Goal: Task Accomplishment & Management: Use online tool/utility

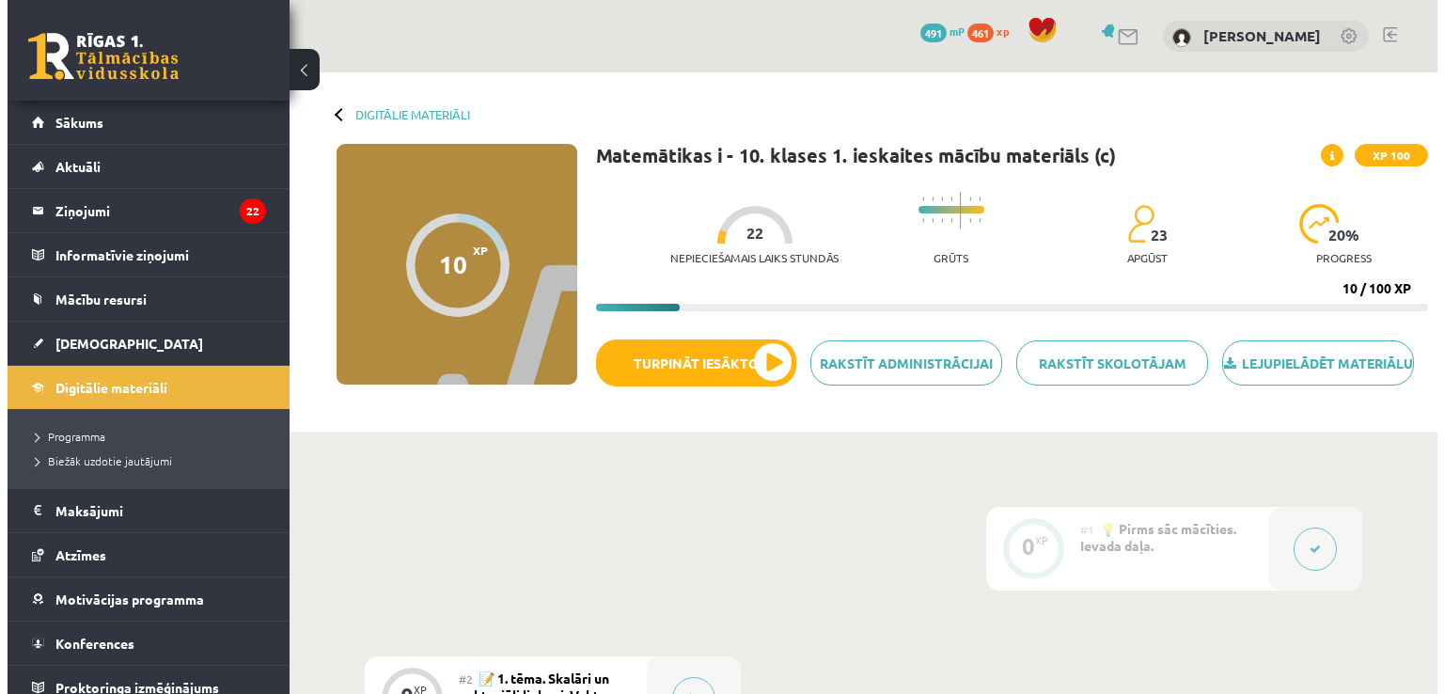
scroll to position [188, 0]
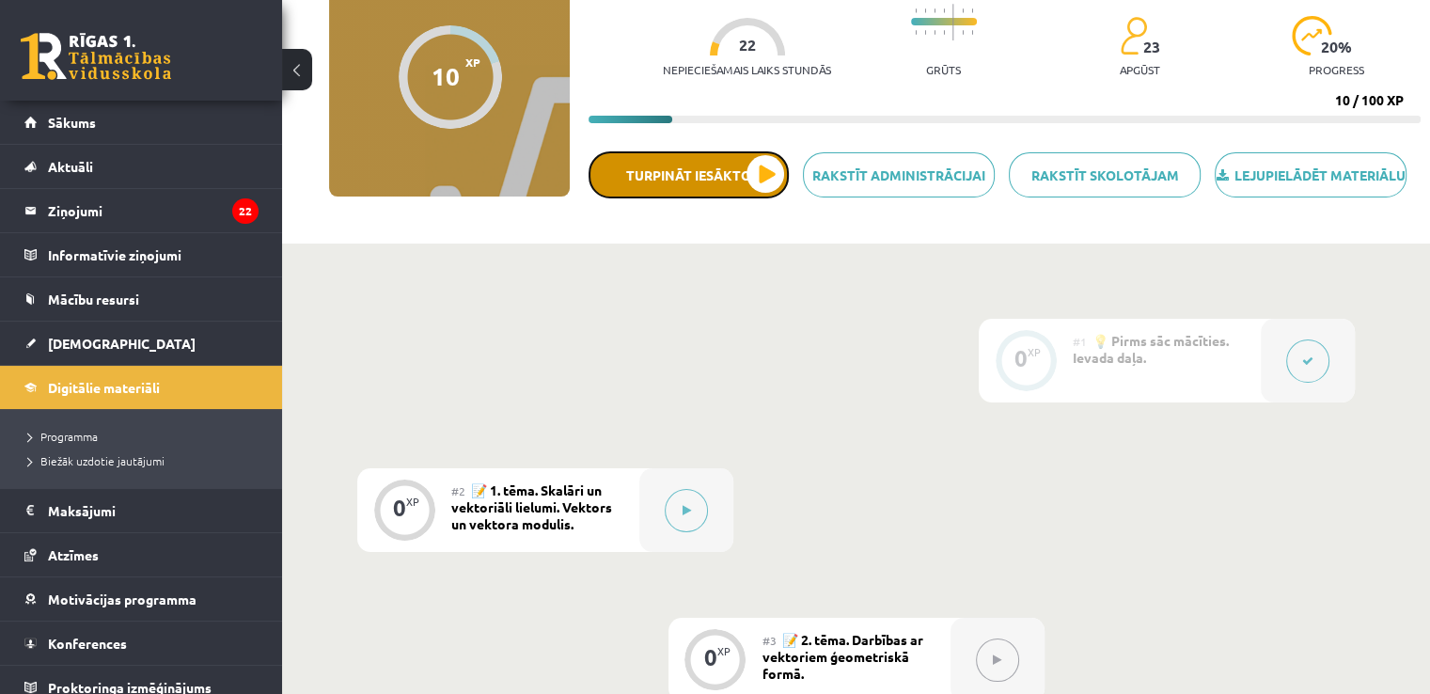
click at [743, 198] on button "Turpināt iesākto" at bounding box center [689, 174] width 200 height 47
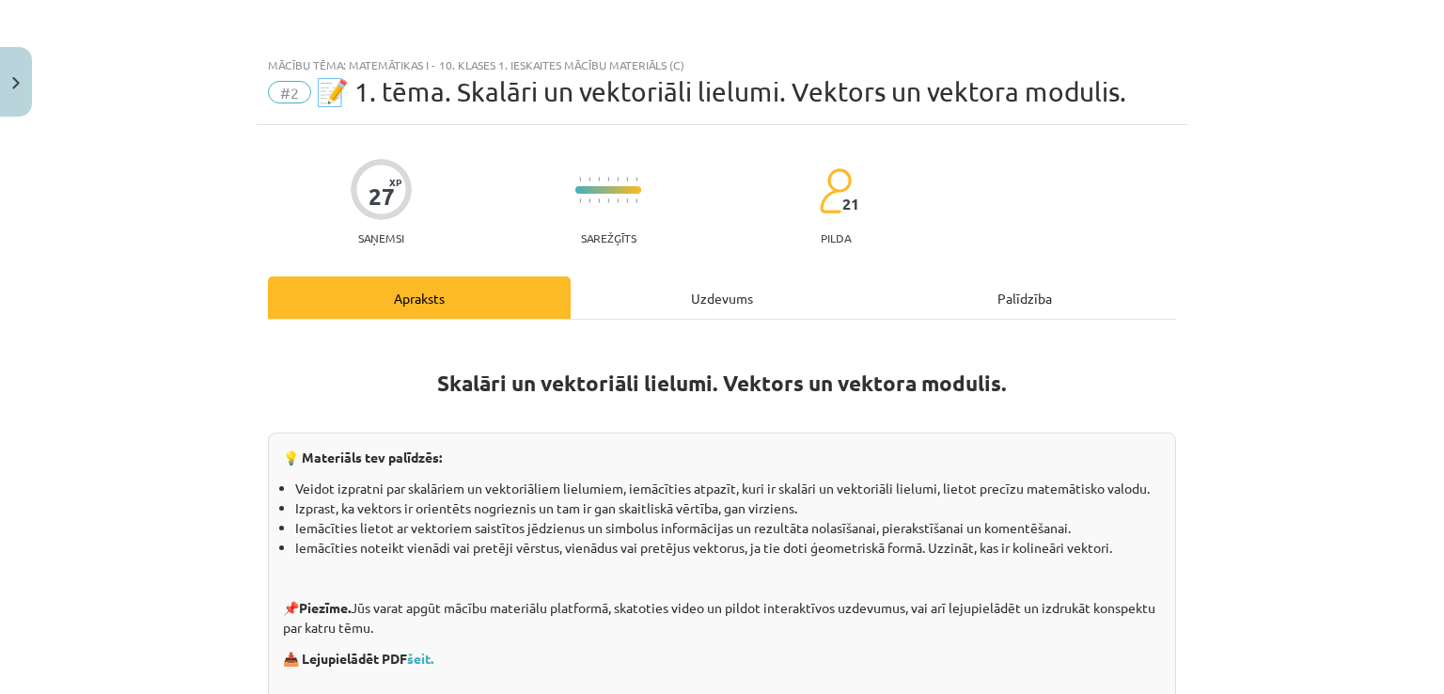
click at [500, 295] on div "Apraksts" at bounding box center [419, 297] width 303 height 42
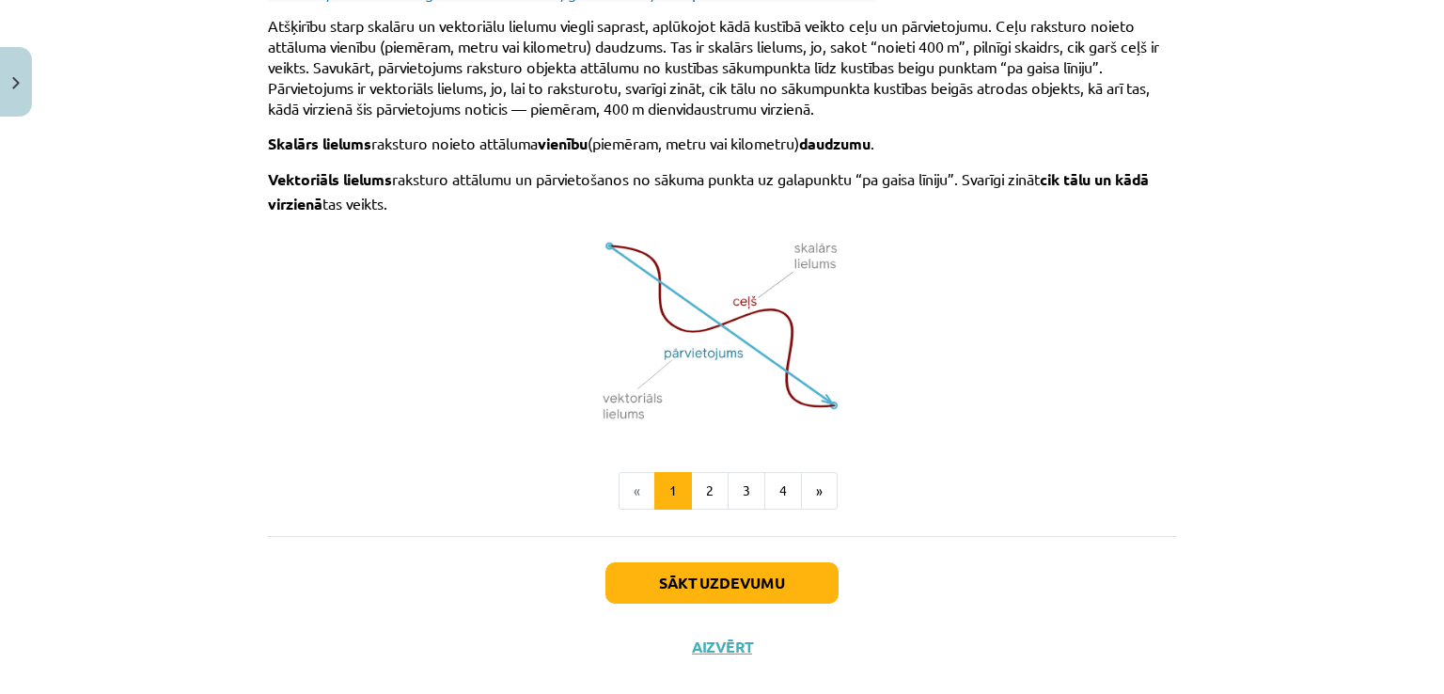
scroll to position [1235, 0]
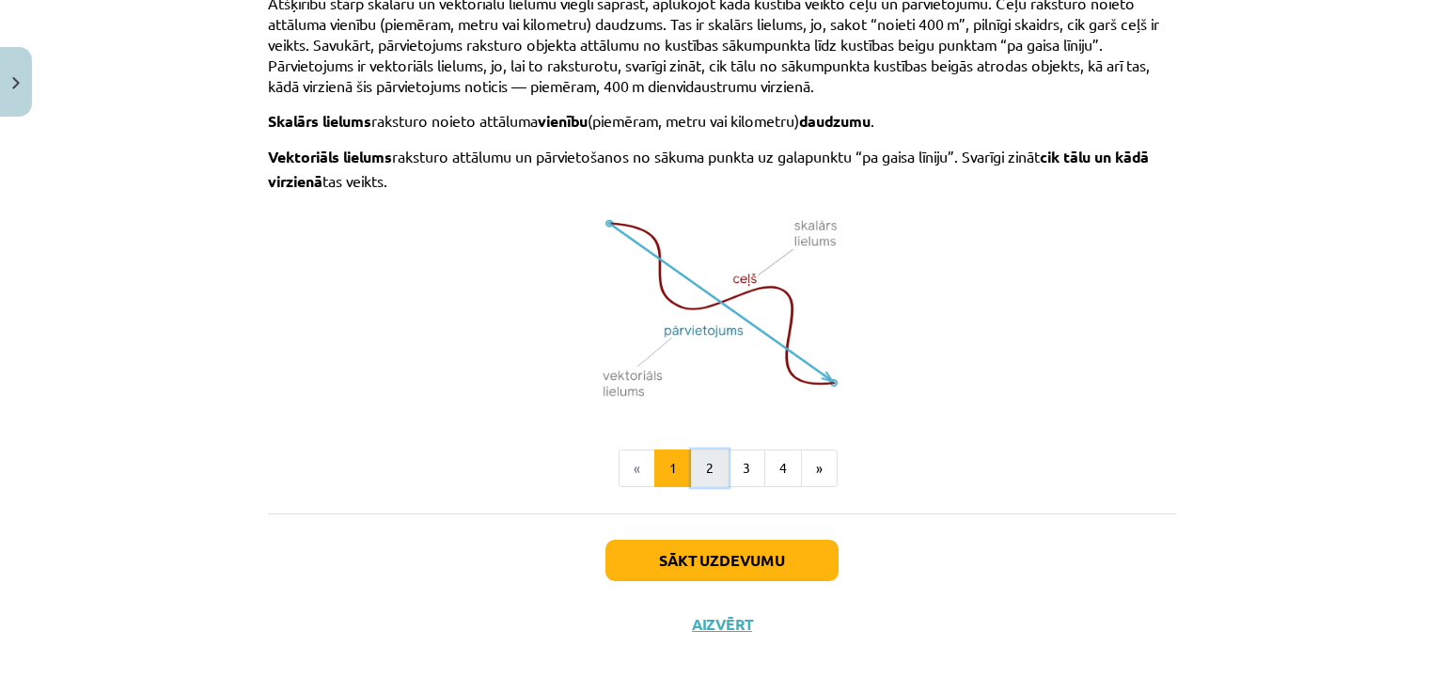
click at [703, 449] on button "2" at bounding box center [710, 468] width 38 height 38
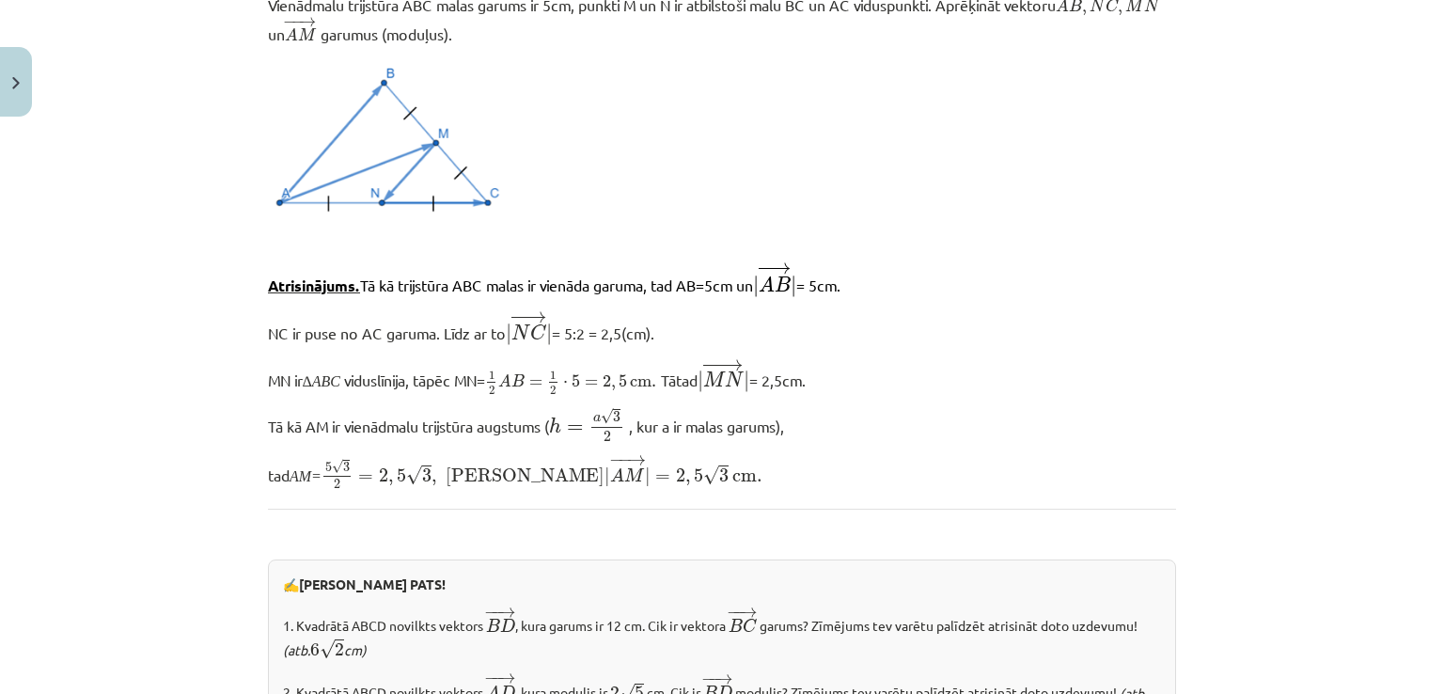
scroll to position [2232, 0]
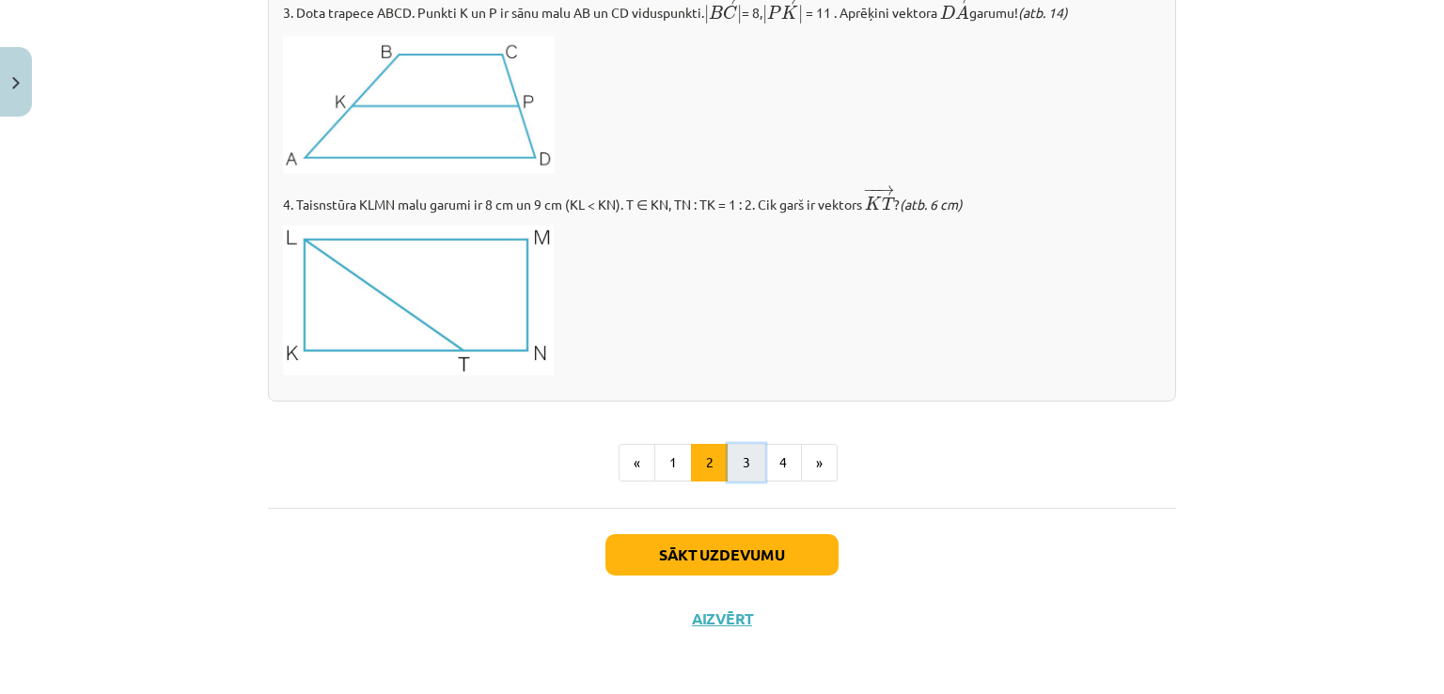
click at [728, 450] on button "3" at bounding box center [747, 463] width 38 height 38
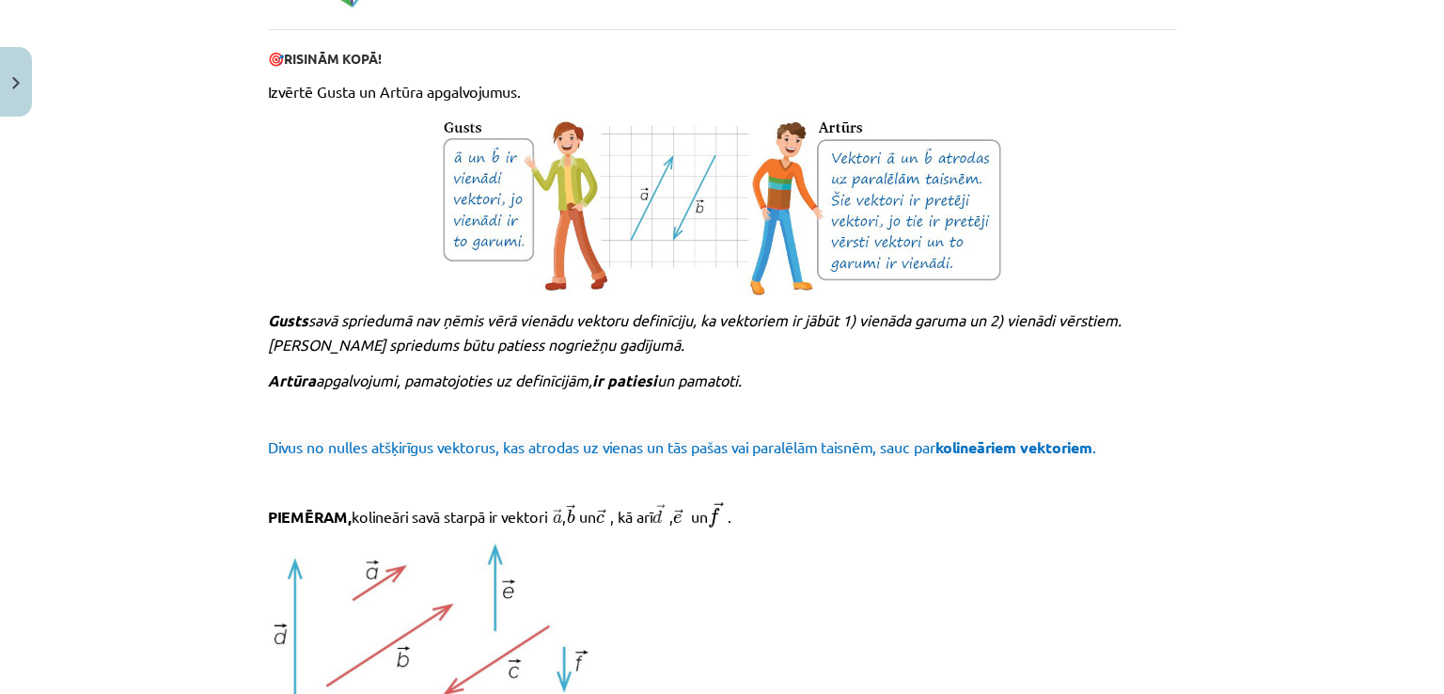
scroll to position [2041, 0]
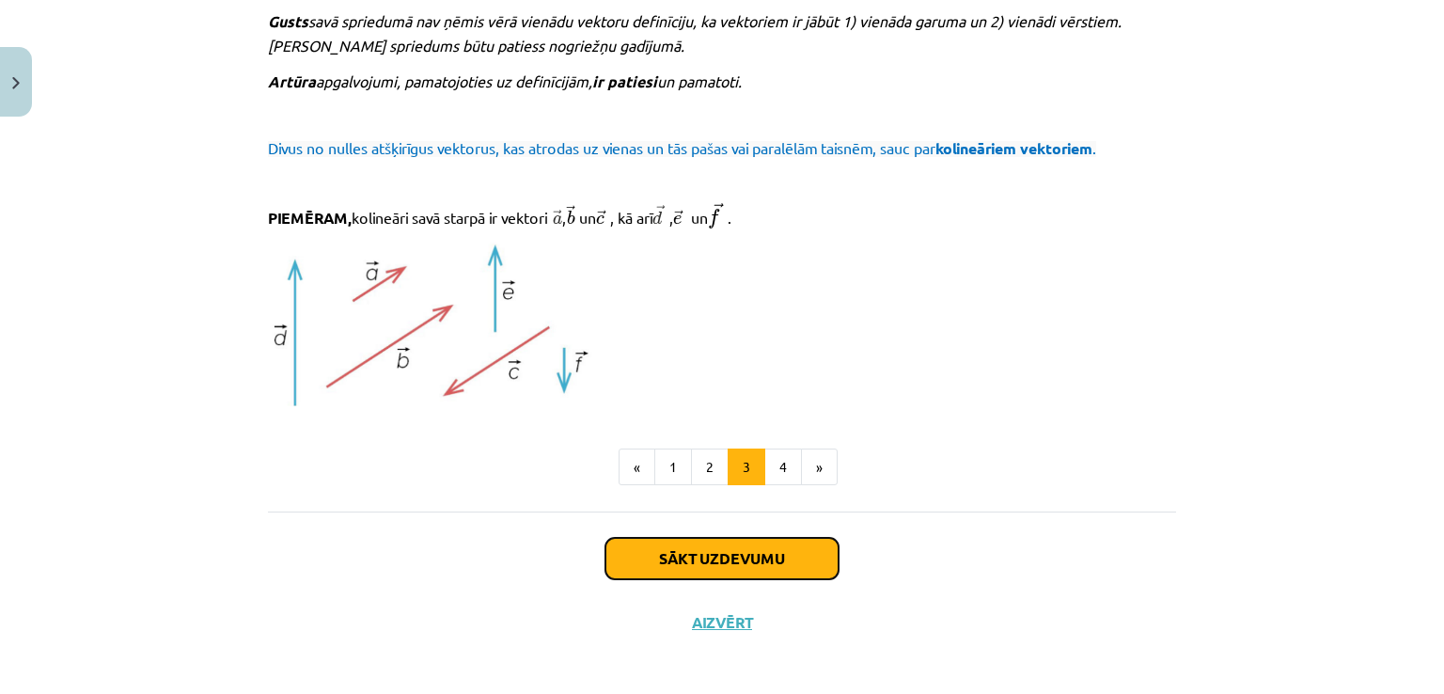
click at [775, 556] on button "Sākt uzdevumu" at bounding box center [722, 558] width 233 height 41
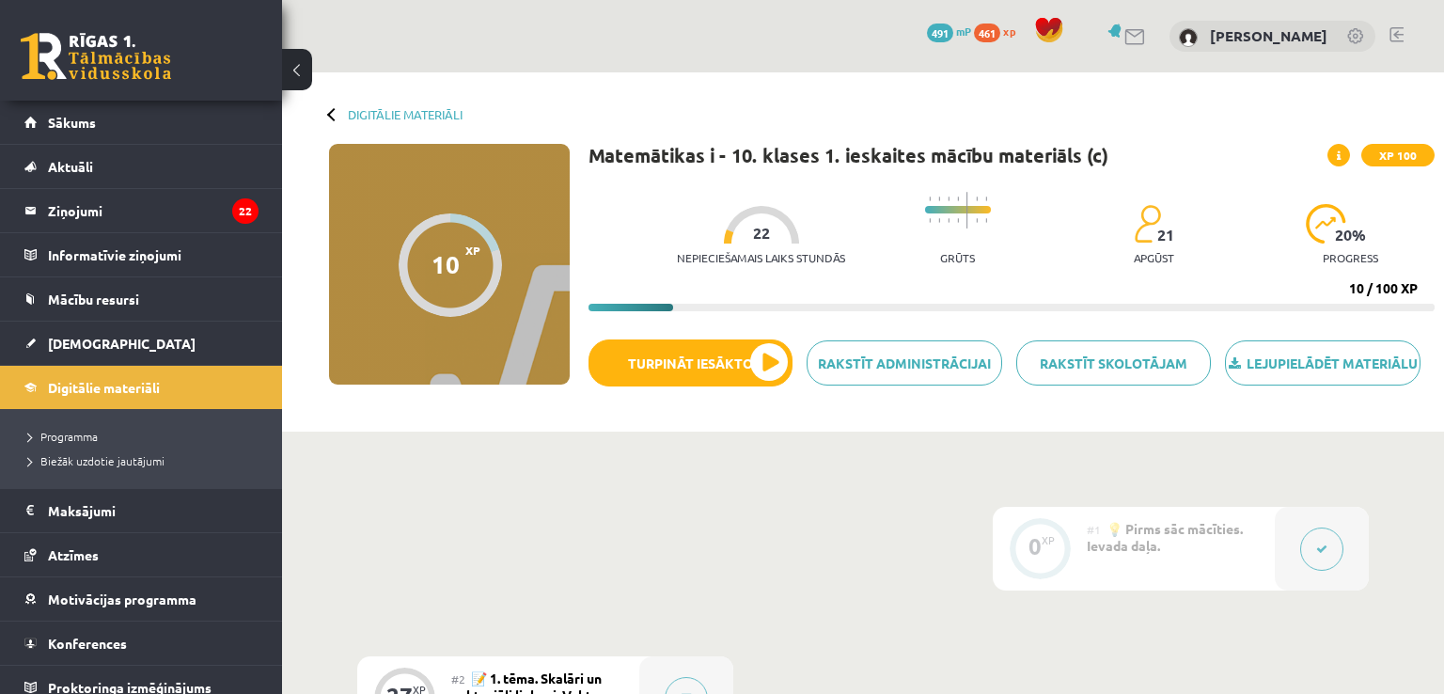
scroll to position [188, 0]
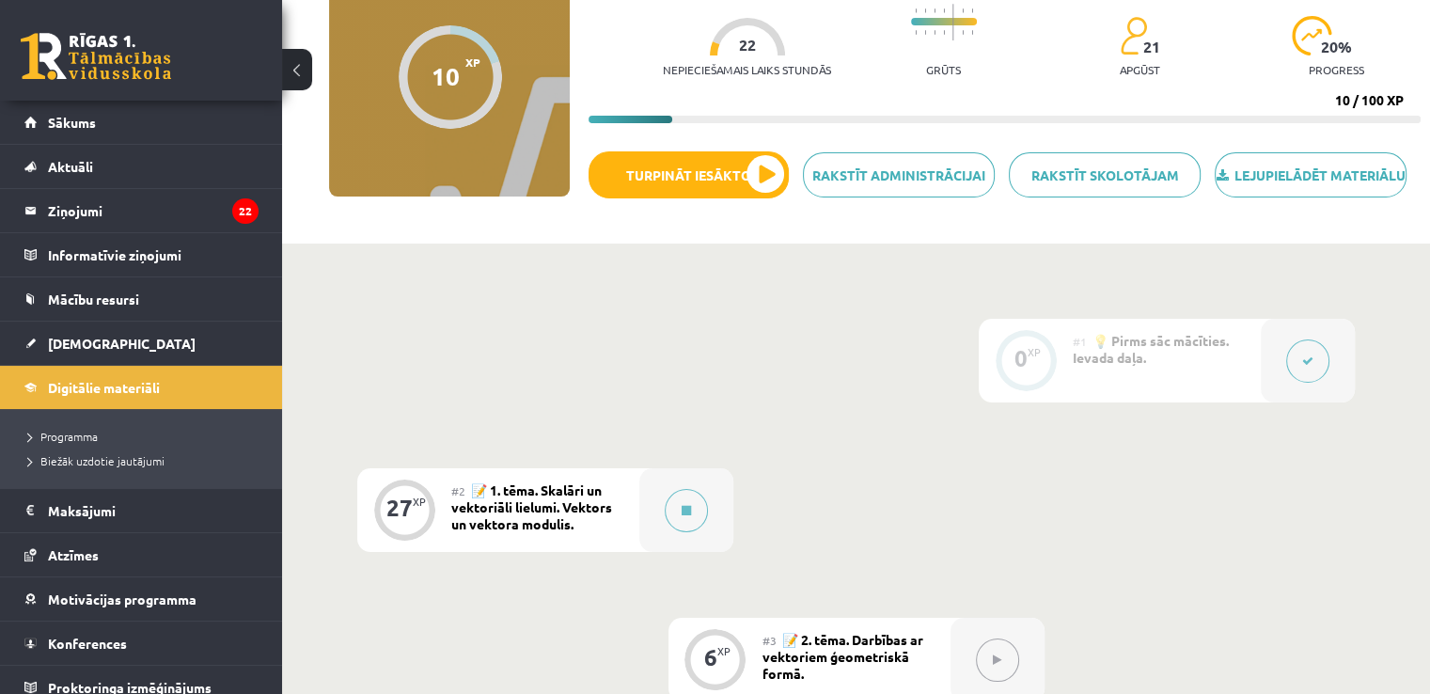
click at [1343, 402] on div at bounding box center [1308, 361] width 94 height 84
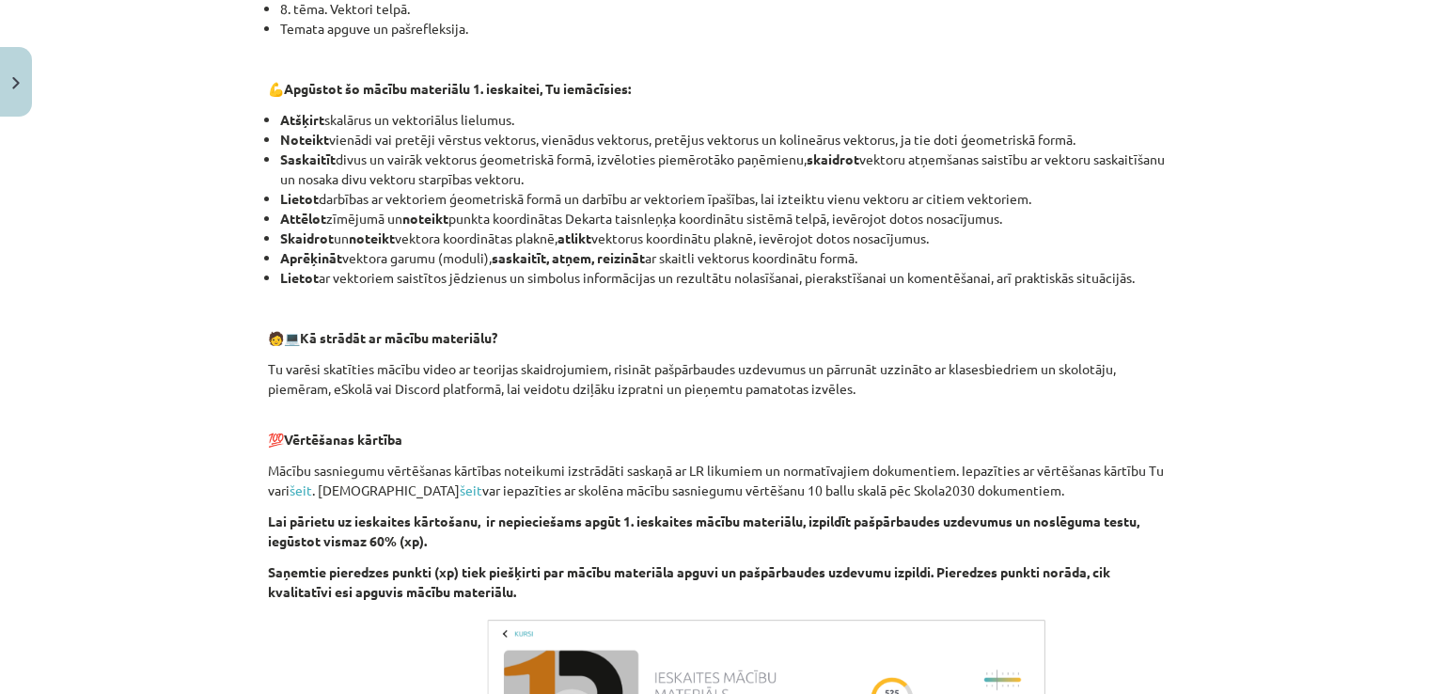
scroll to position [1042, 0]
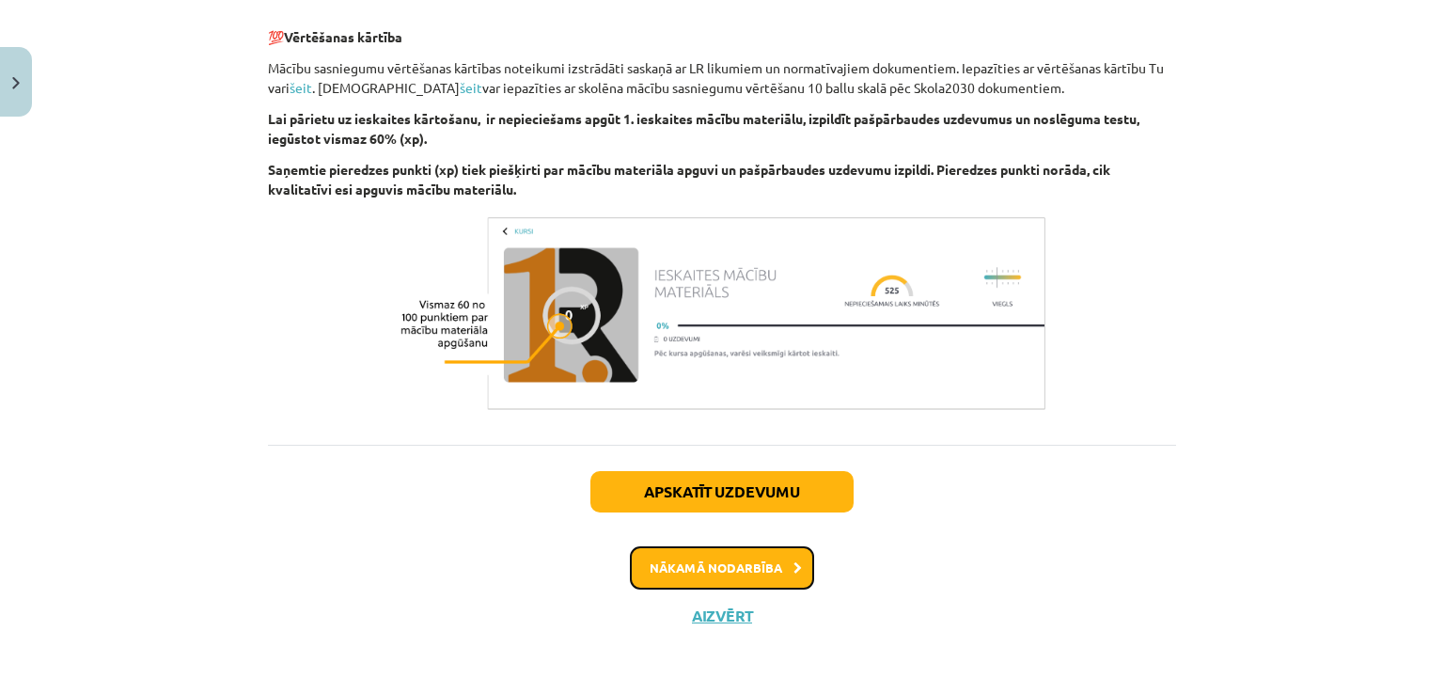
click at [776, 569] on button "Nākamā nodarbība" at bounding box center [722, 567] width 184 height 43
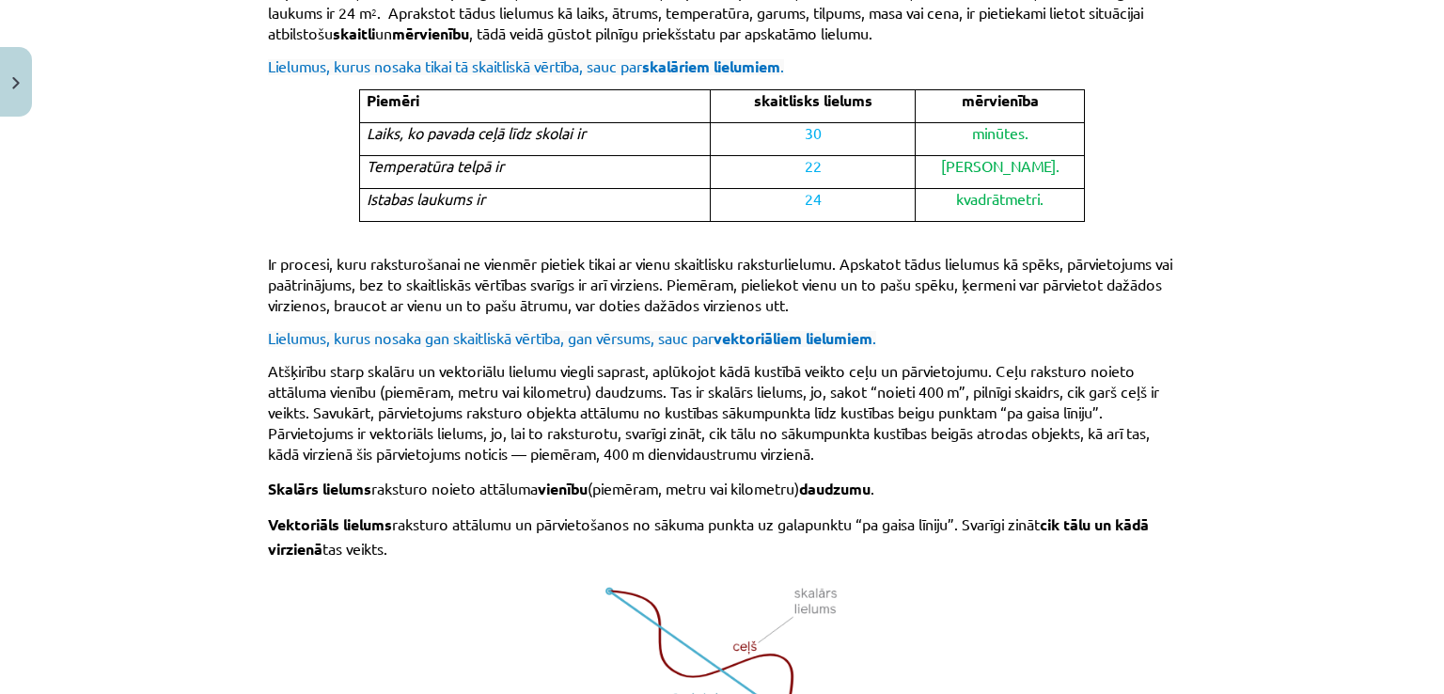
scroll to position [1235, 0]
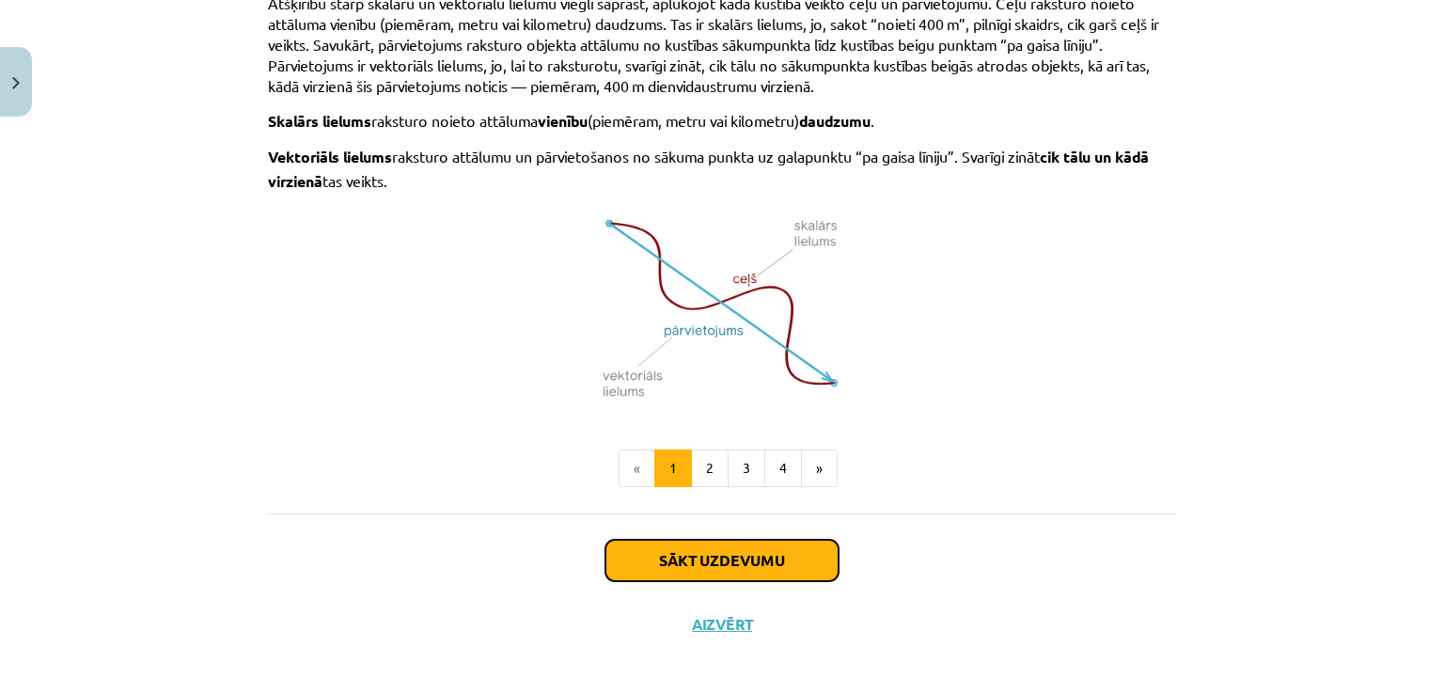
click at [764, 553] on button "Sākt uzdevumu" at bounding box center [722, 560] width 233 height 41
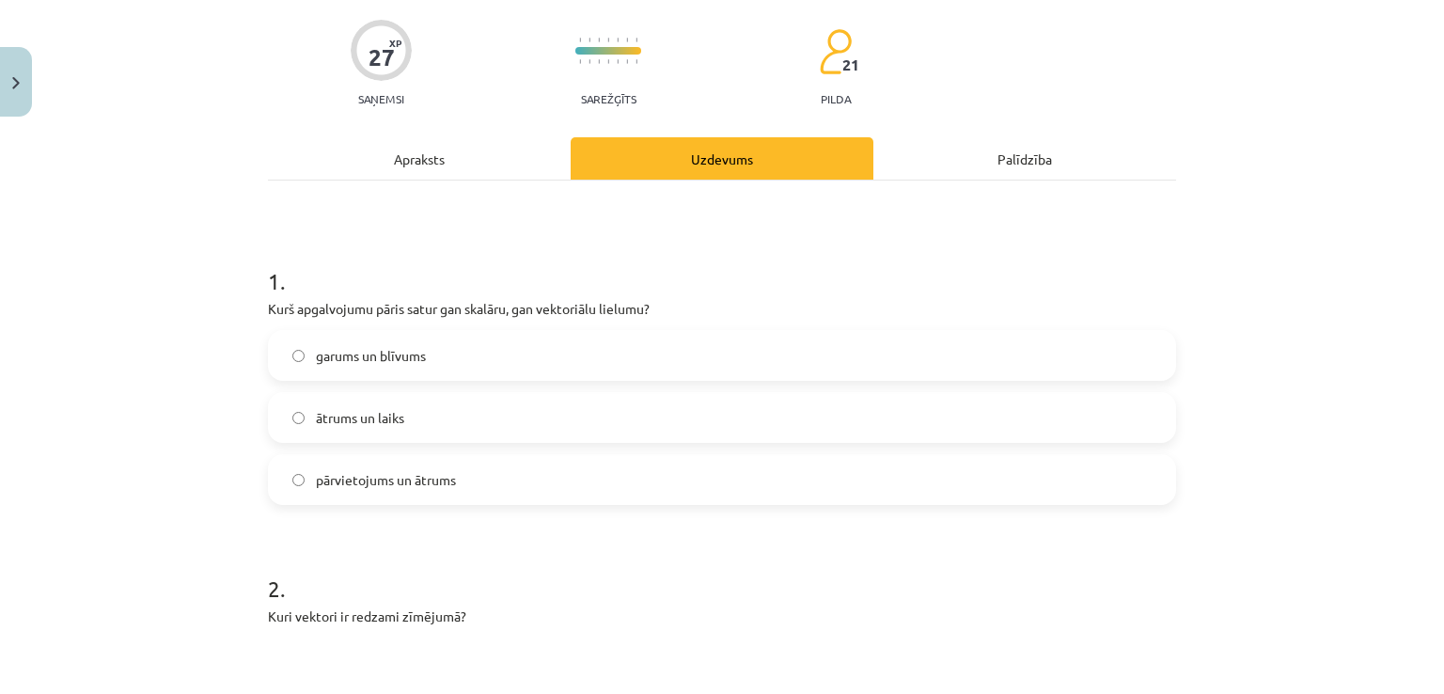
scroll to position [189, 0]
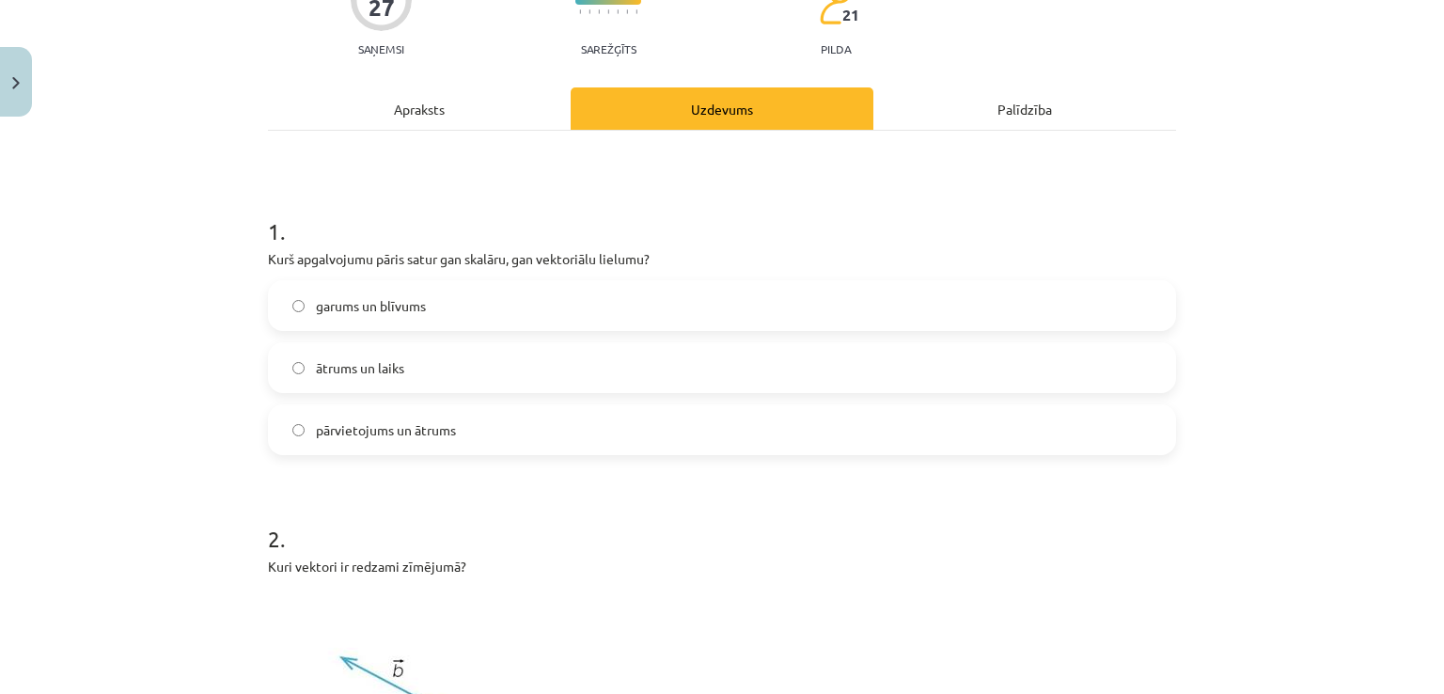
click at [591, 413] on label "pārvietojums un ātrums" at bounding box center [722, 429] width 905 height 47
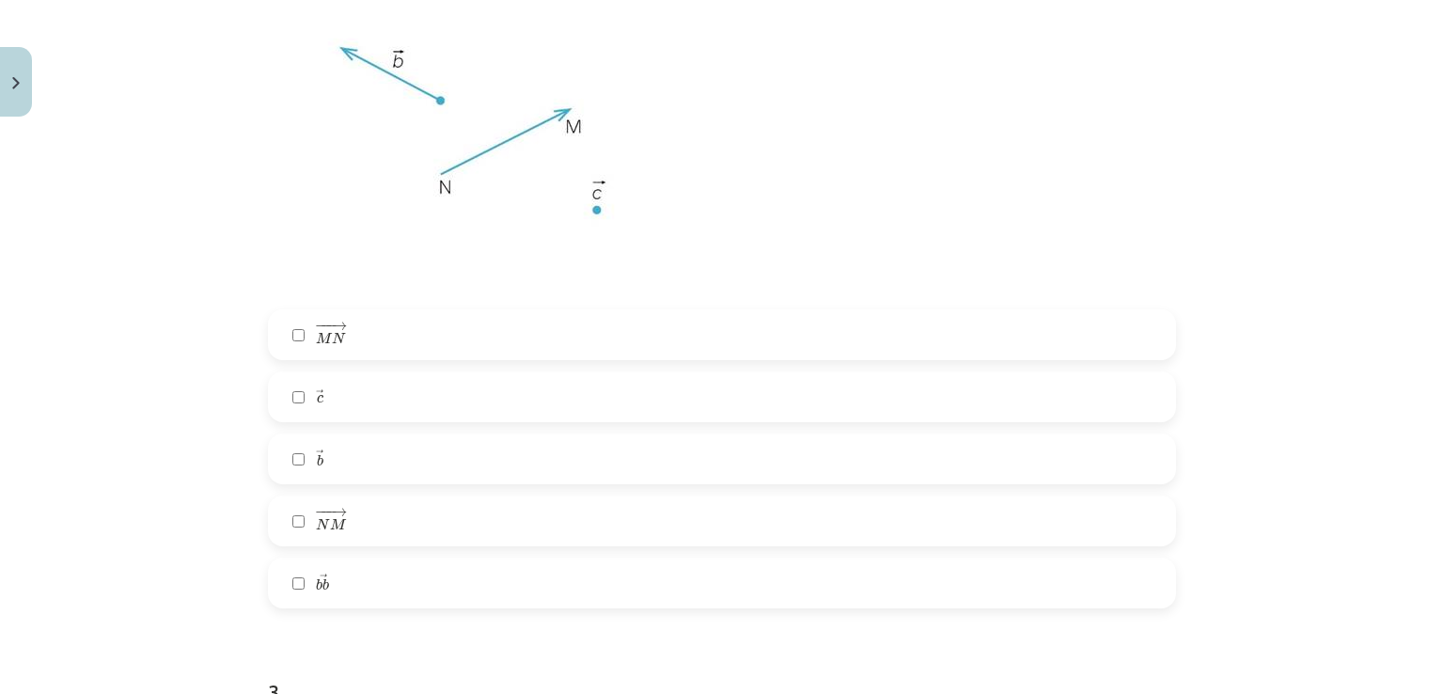
scroll to position [799, 0]
click at [559, 456] on label "→ b b →" at bounding box center [722, 457] width 905 height 47
click at [486, 521] on label "− −− → N M N M →" at bounding box center [722, 520] width 905 height 47
click at [480, 372] on label "→ c c →" at bounding box center [722, 395] width 905 height 47
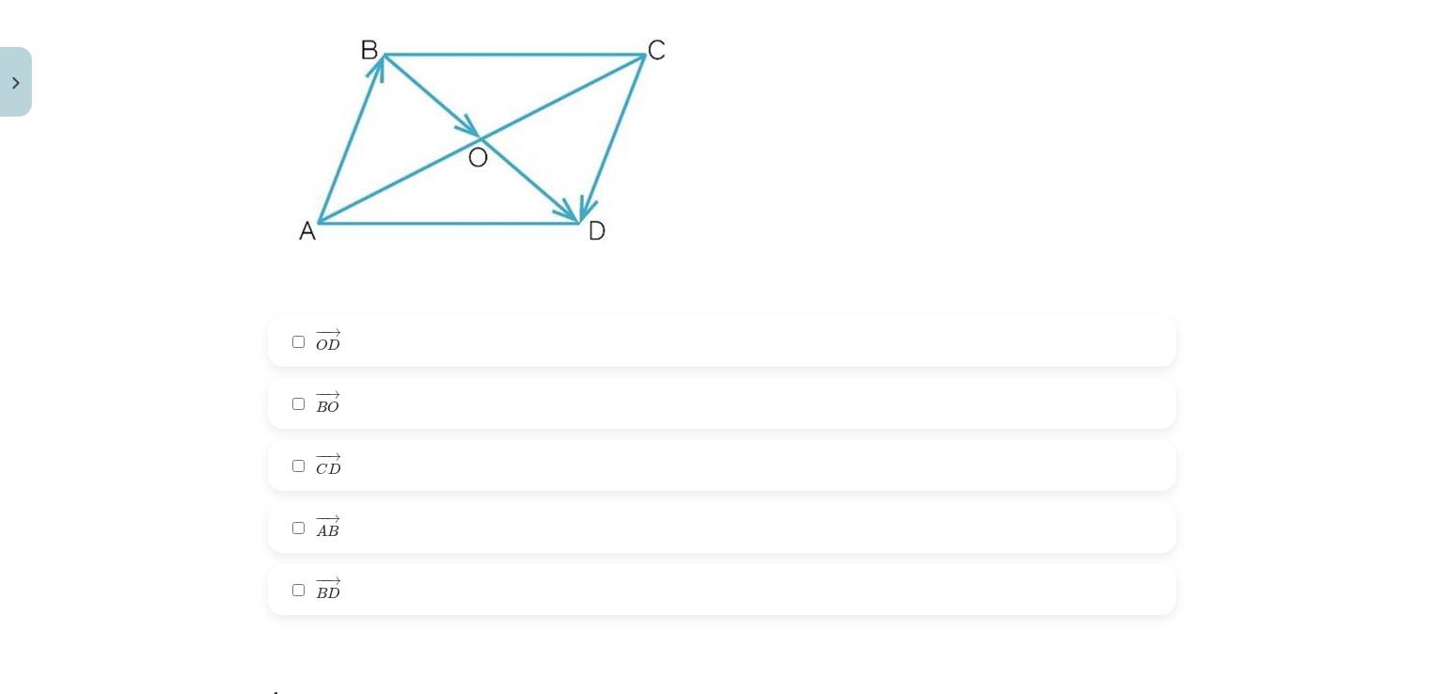
scroll to position [1556, 0]
click at [413, 517] on label "− − → A B A B →" at bounding box center [722, 525] width 905 height 47
click at [428, 454] on label "− − → C D C D →" at bounding box center [722, 463] width 905 height 47
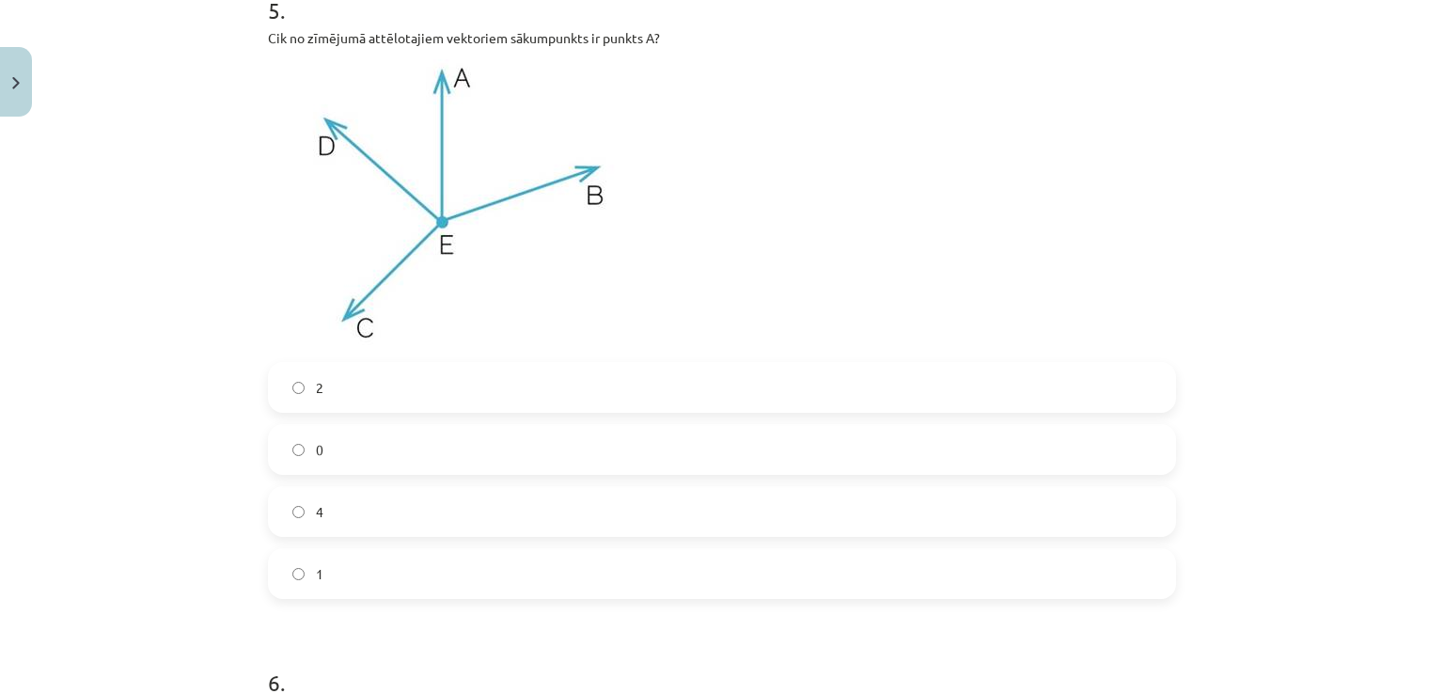
scroll to position [2551, 0]
click at [333, 447] on label "0" at bounding box center [722, 448] width 905 height 47
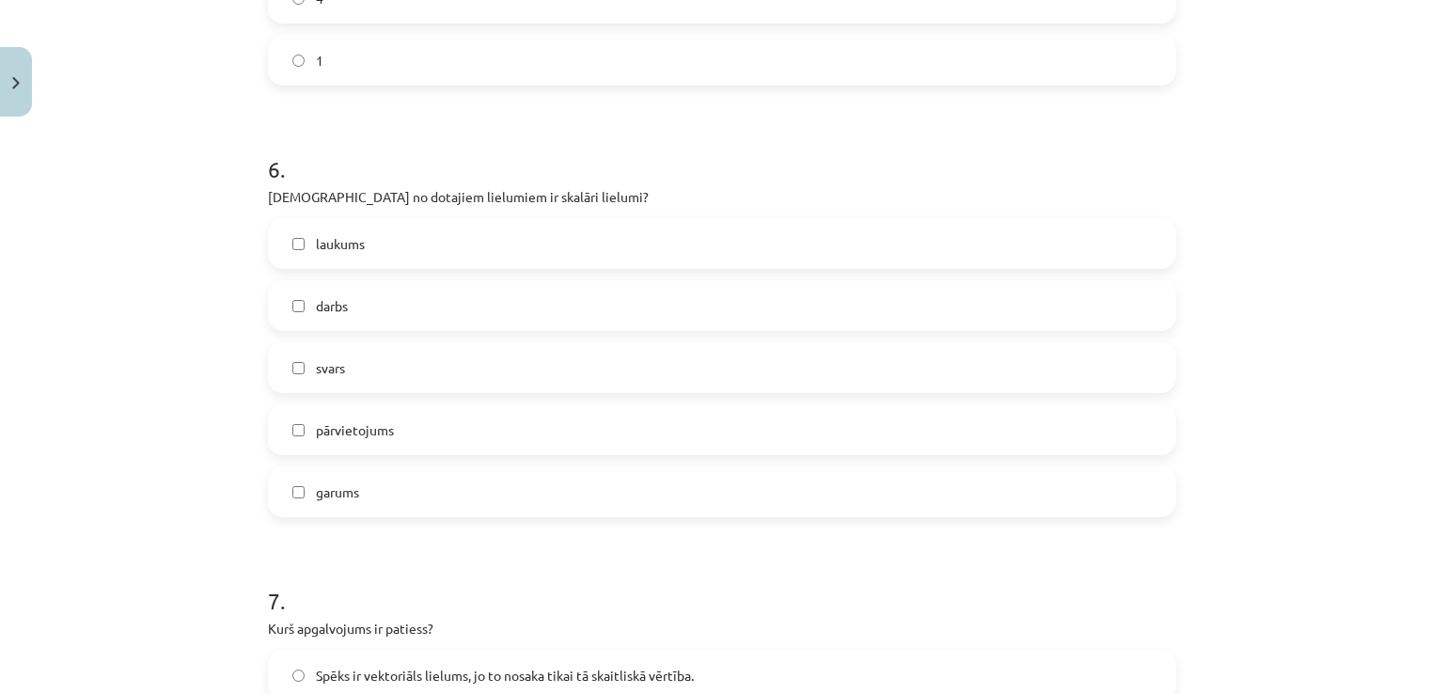
scroll to position [3065, 0]
click at [384, 361] on label "svars" at bounding box center [722, 366] width 905 height 47
click at [373, 482] on label "garums" at bounding box center [722, 490] width 905 height 47
click at [401, 222] on label "laukums" at bounding box center [722, 242] width 905 height 47
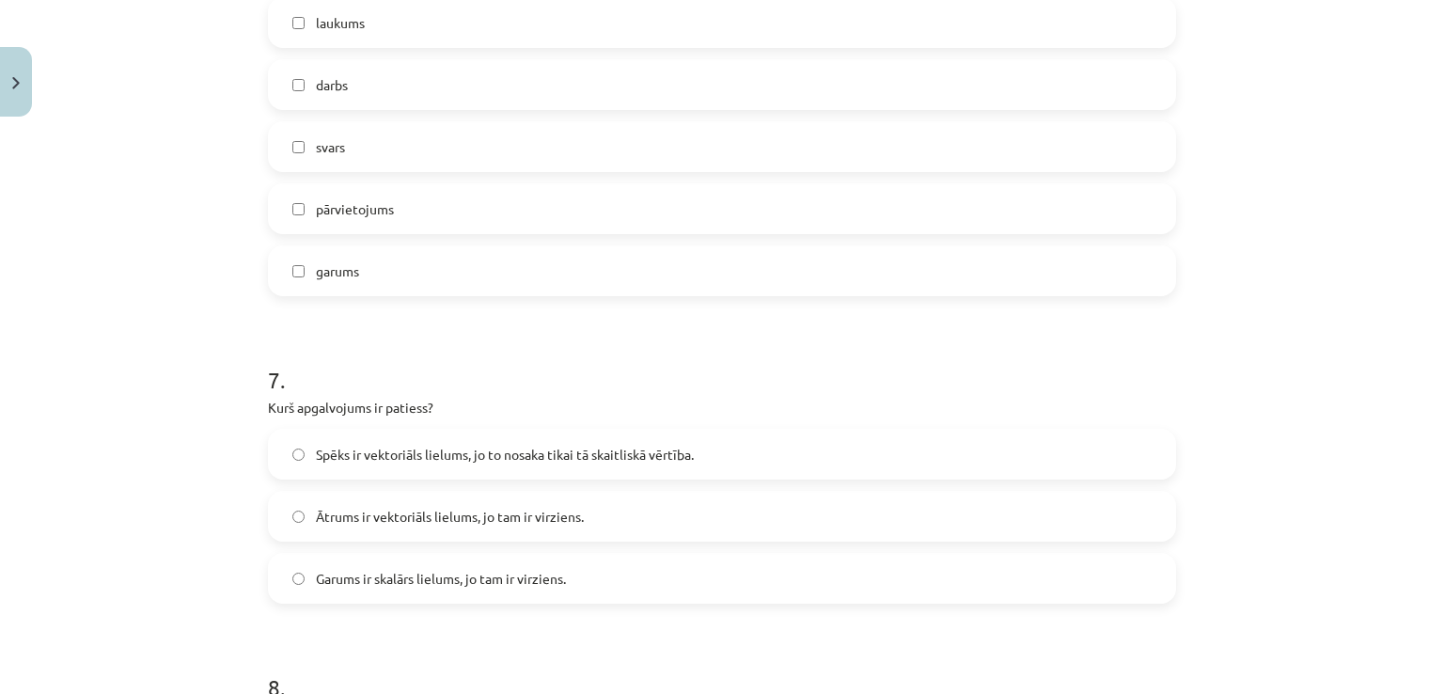
scroll to position [3286, 0]
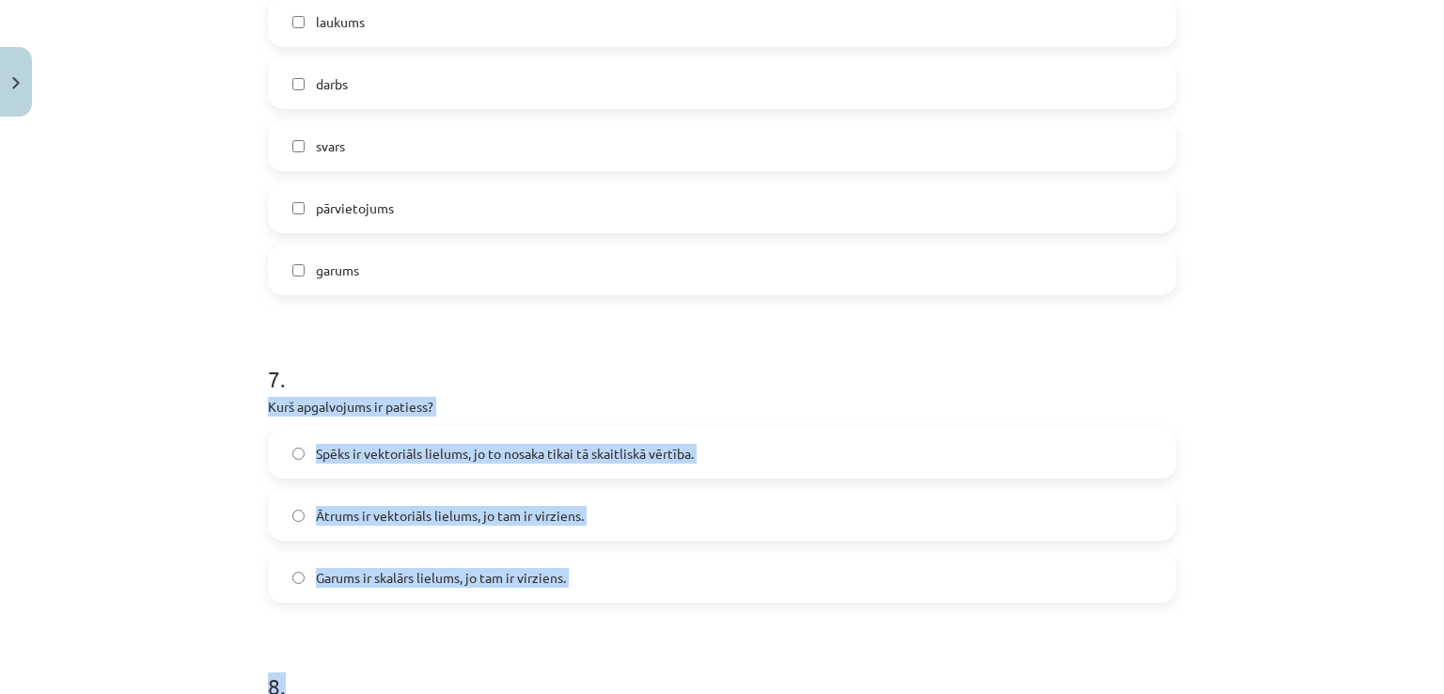
drag, startPoint x: 256, startPoint y: 402, endPoint x: 674, endPoint y: 600, distance: 463.1
click at [674, 600] on div "27 XP Saņemsi Sarežģīts 21 pilda Apraksts Uzdevums Palīdzība 1 . Kurš apgalvoju…" at bounding box center [722, 423] width 931 height 7168
copy div "Kurš apgalvojums ir patiess? Spēks ir vektoriāls lielums, jo to nosaka tikai tā…"
click at [299, 497] on label "Ātrums ir vektoriāls lielums, jo tam ir virziens." at bounding box center [722, 515] width 905 height 47
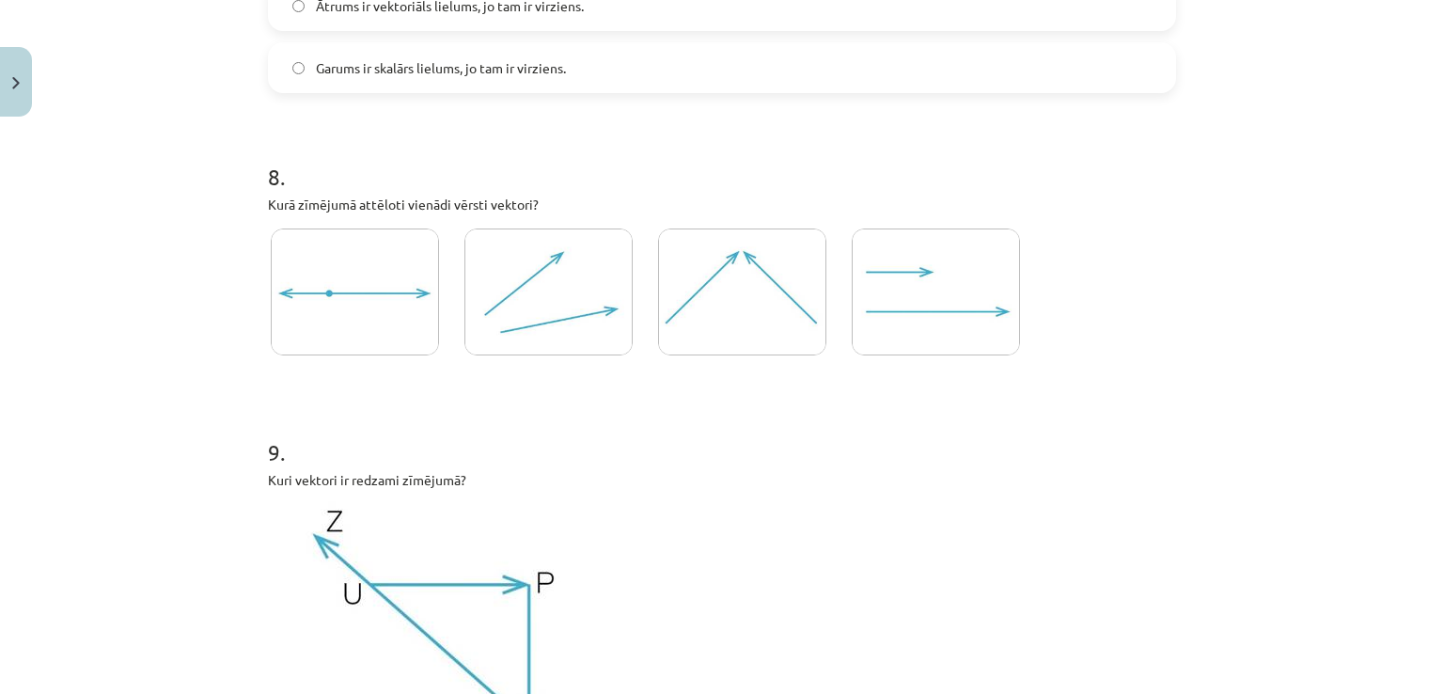
scroll to position [3806, 0]
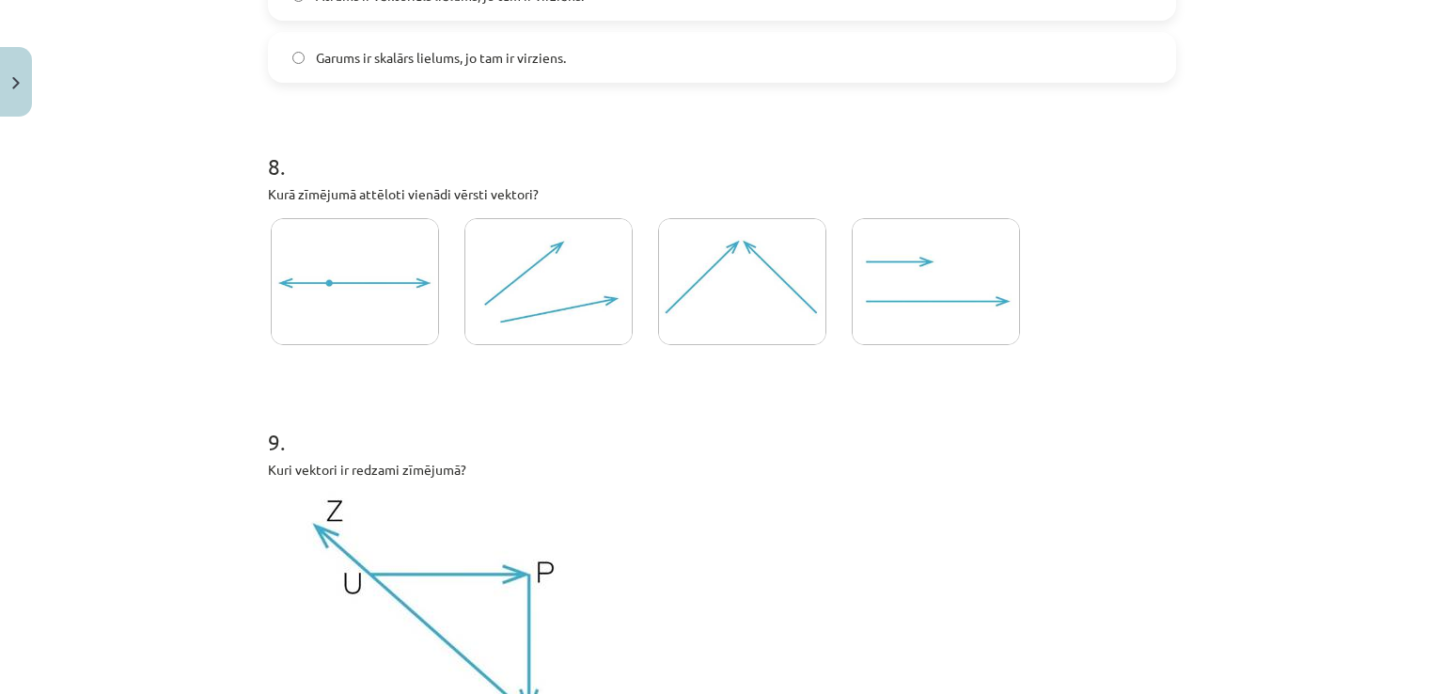
click at [729, 313] on img at bounding box center [742, 281] width 168 height 127
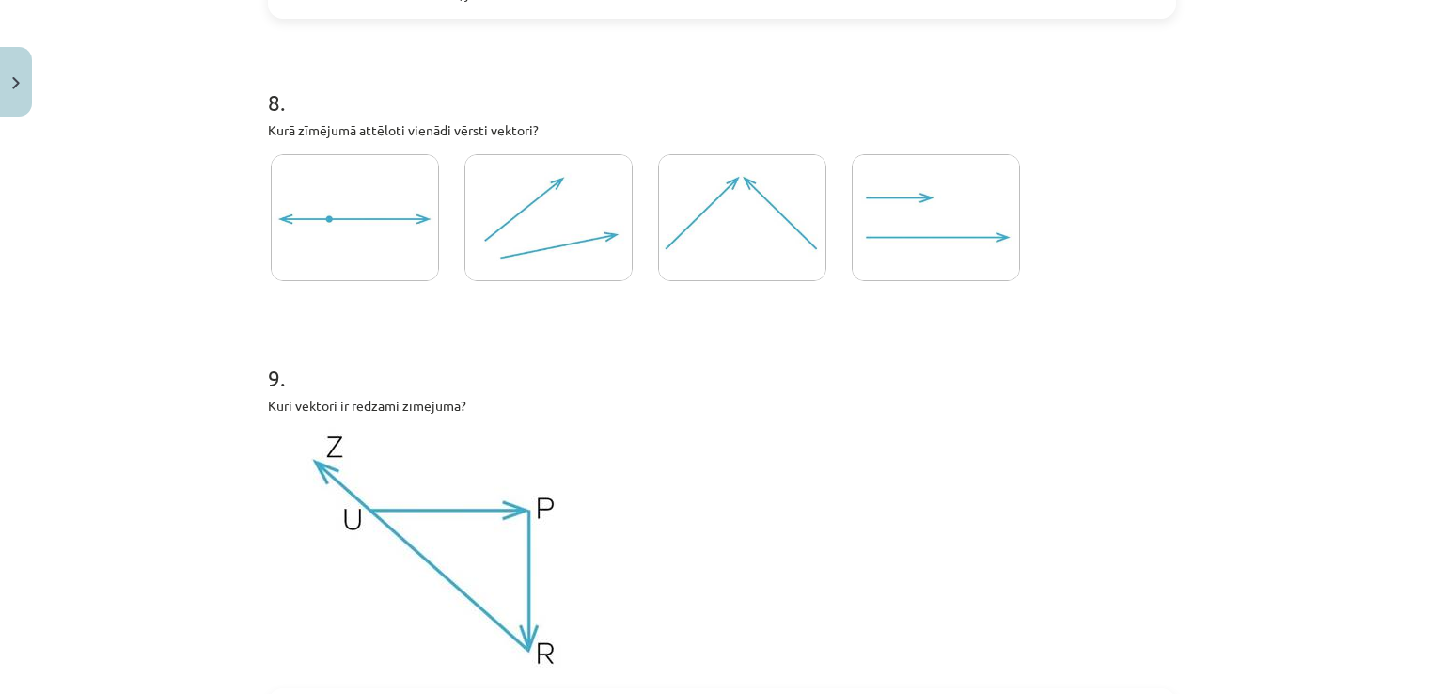
click at [927, 223] on img at bounding box center [936, 217] width 168 height 127
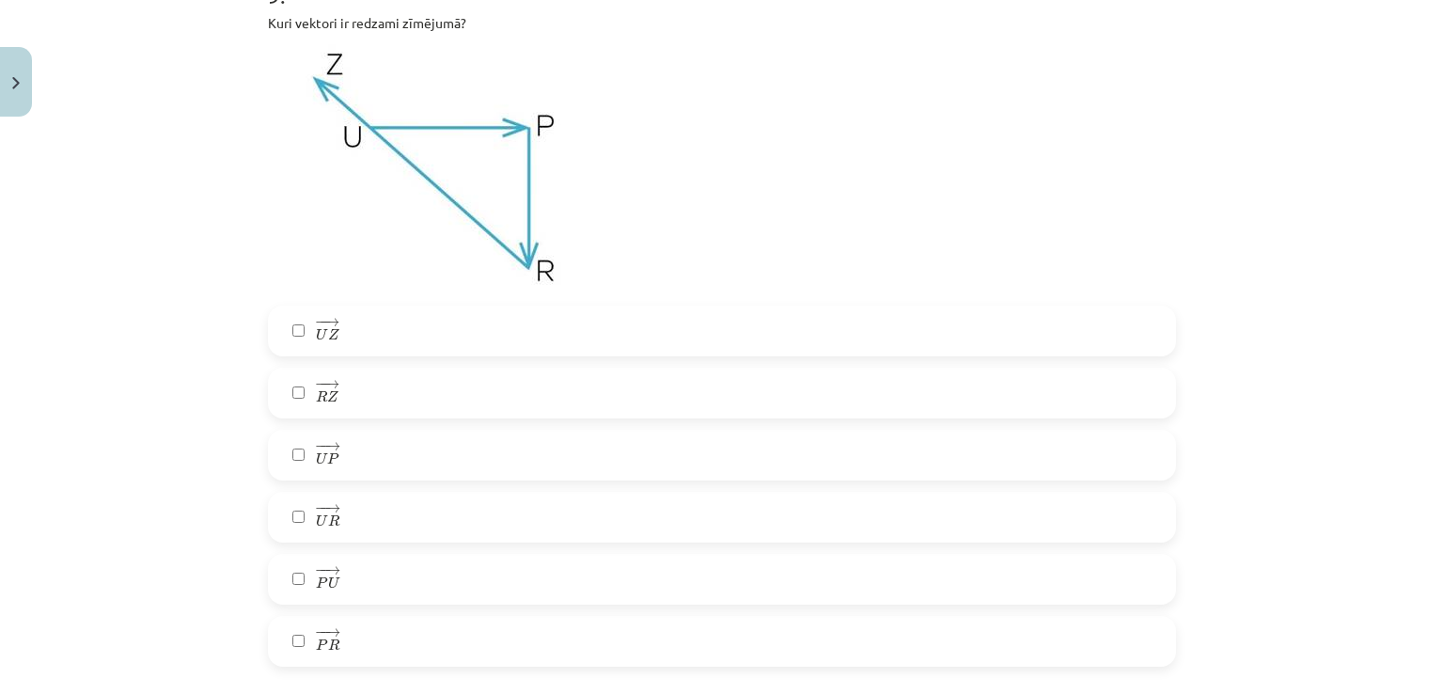
scroll to position [4261, 0]
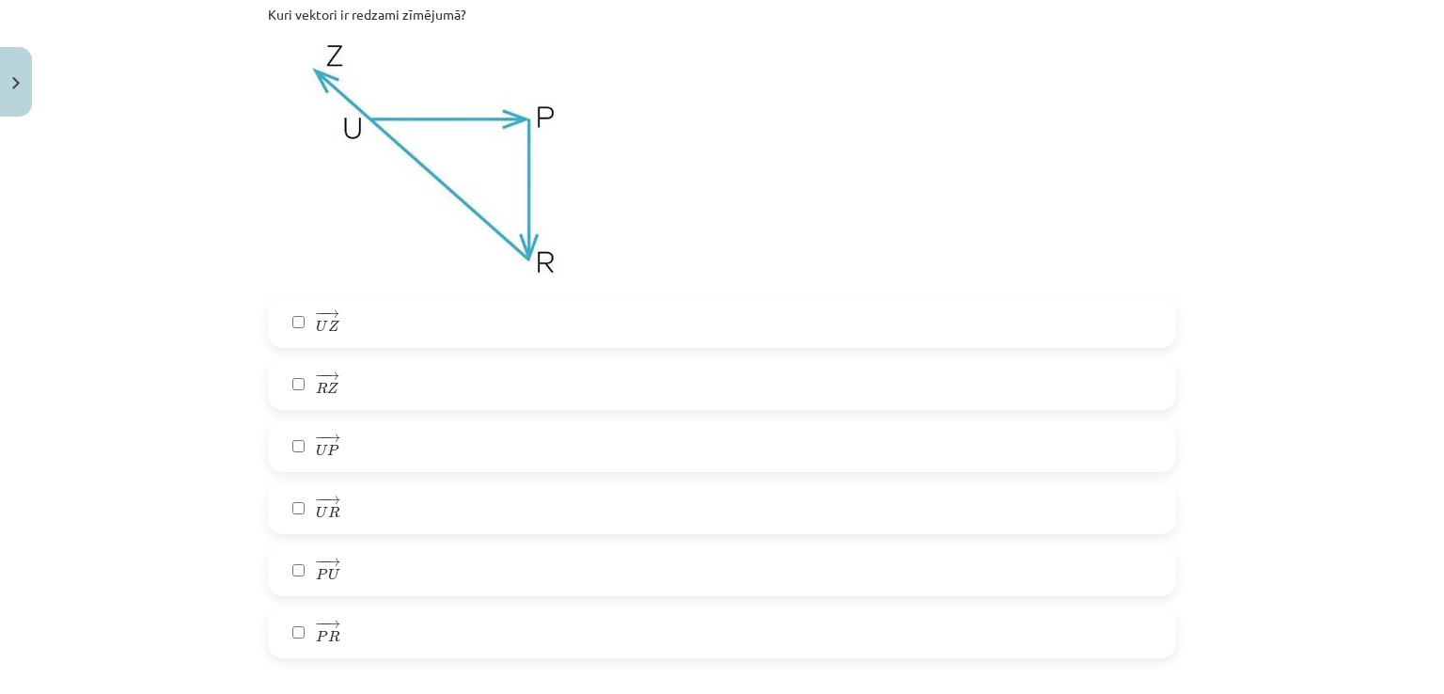
click at [800, 434] on label "− − → U P U P →" at bounding box center [722, 446] width 905 height 47
click at [613, 625] on label "− − → P R P R →" at bounding box center [722, 632] width 905 height 47
click at [602, 376] on label "− − → R Z R Z →" at bounding box center [722, 384] width 905 height 47
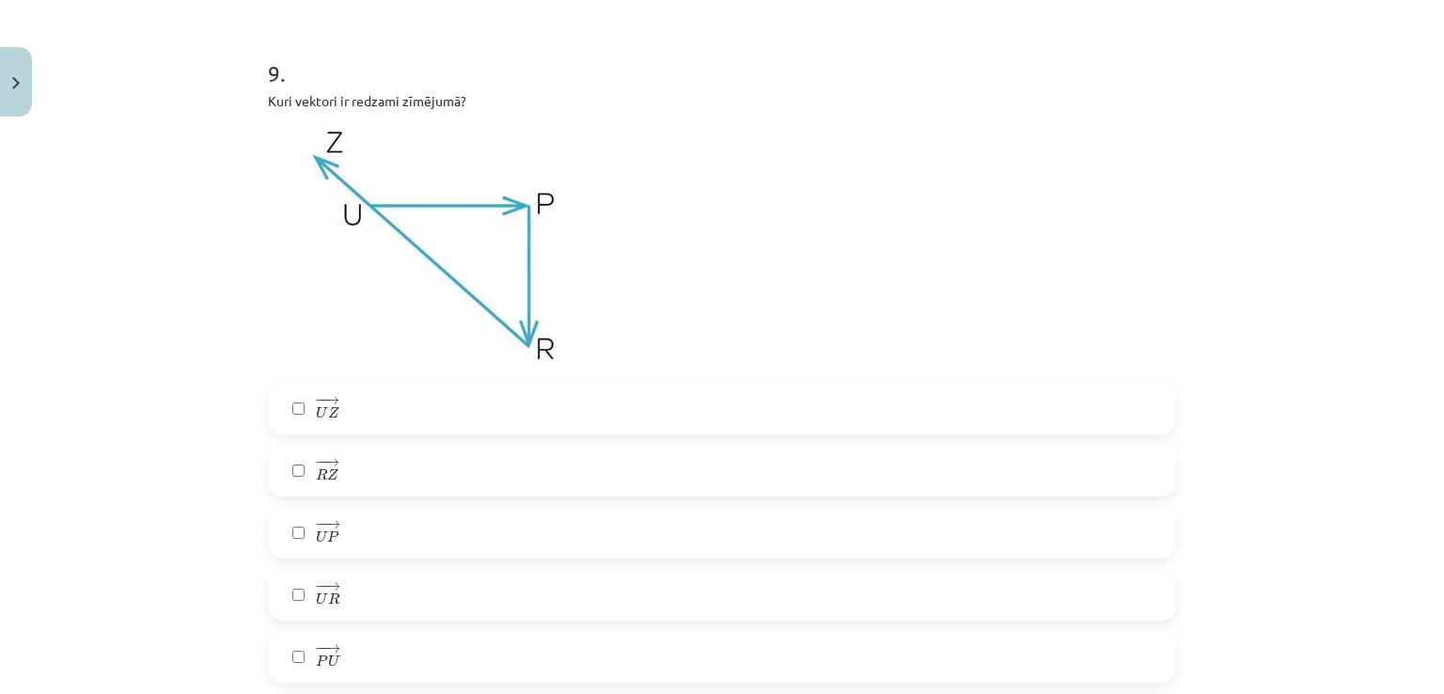
scroll to position [4175, 0]
click at [565, 398] on label "− − → U Z U Z →" at bounding box center [722, 408] width 905 height 47
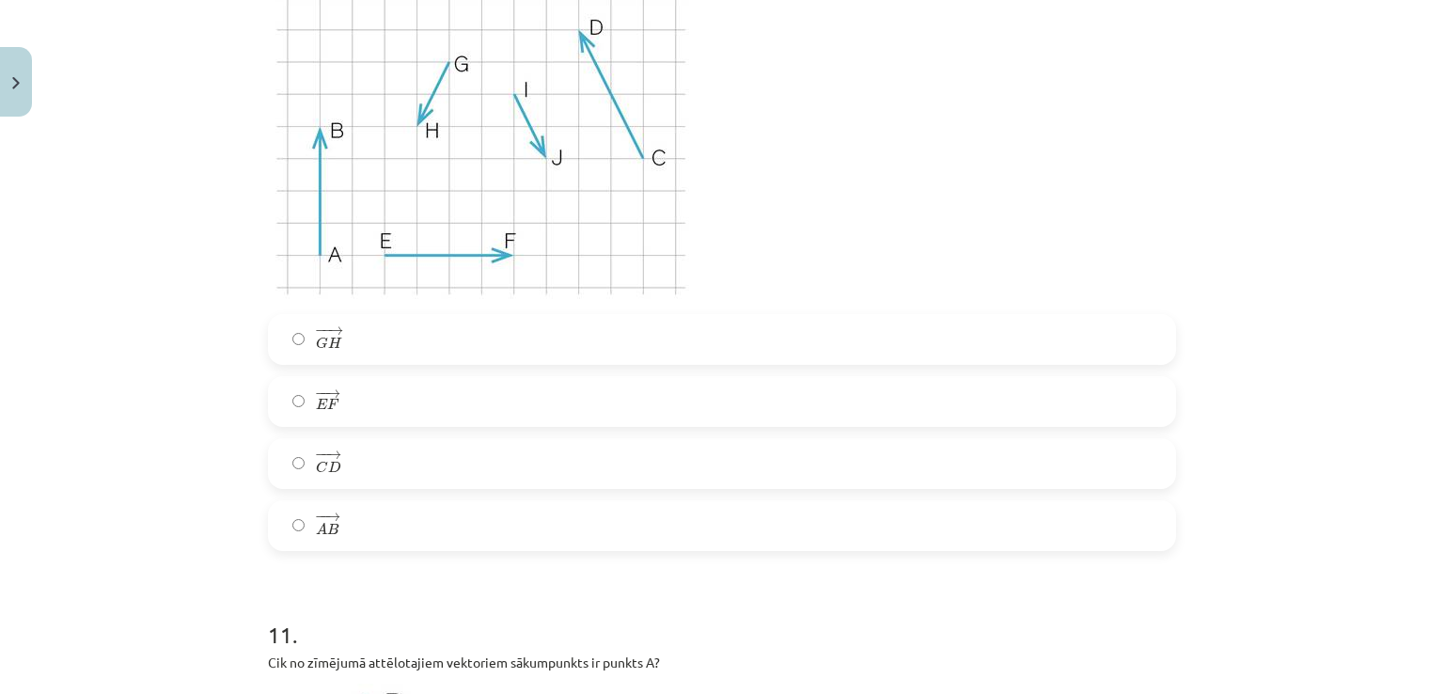
scroll to position [5083, 0]
click at [489, 467] on label "− − → C D C D →" at bounding box center [722, 460] width 905 height 47
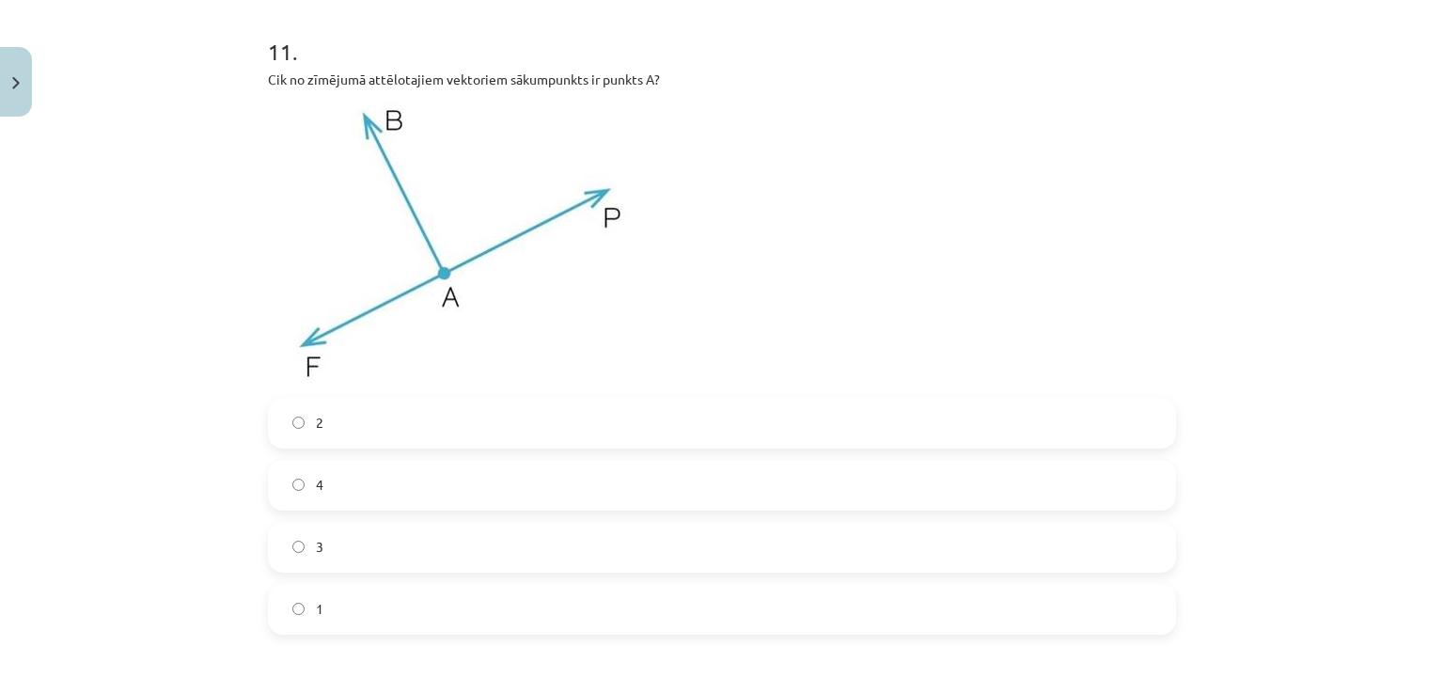
scroll to position [5689, 0]
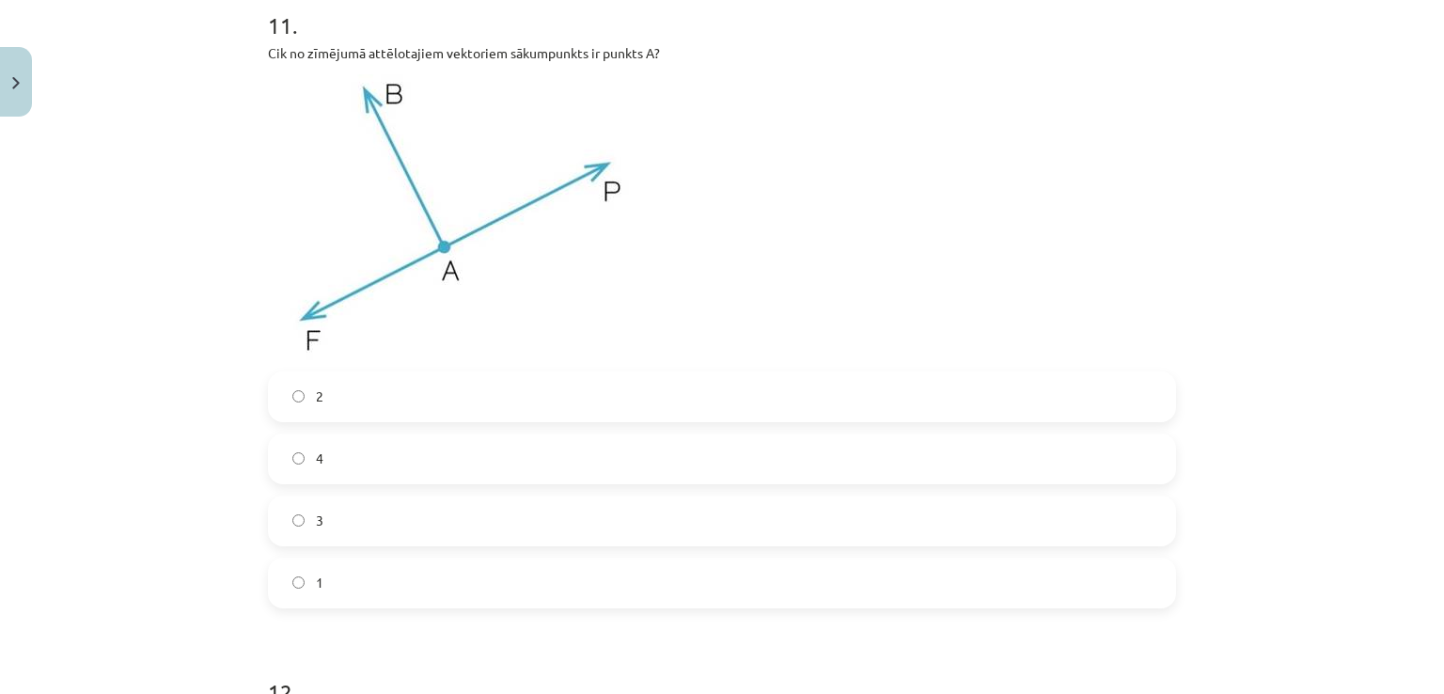
click at [470, 509] on label "3" at bounding box center [722, 520] width 905 height 47
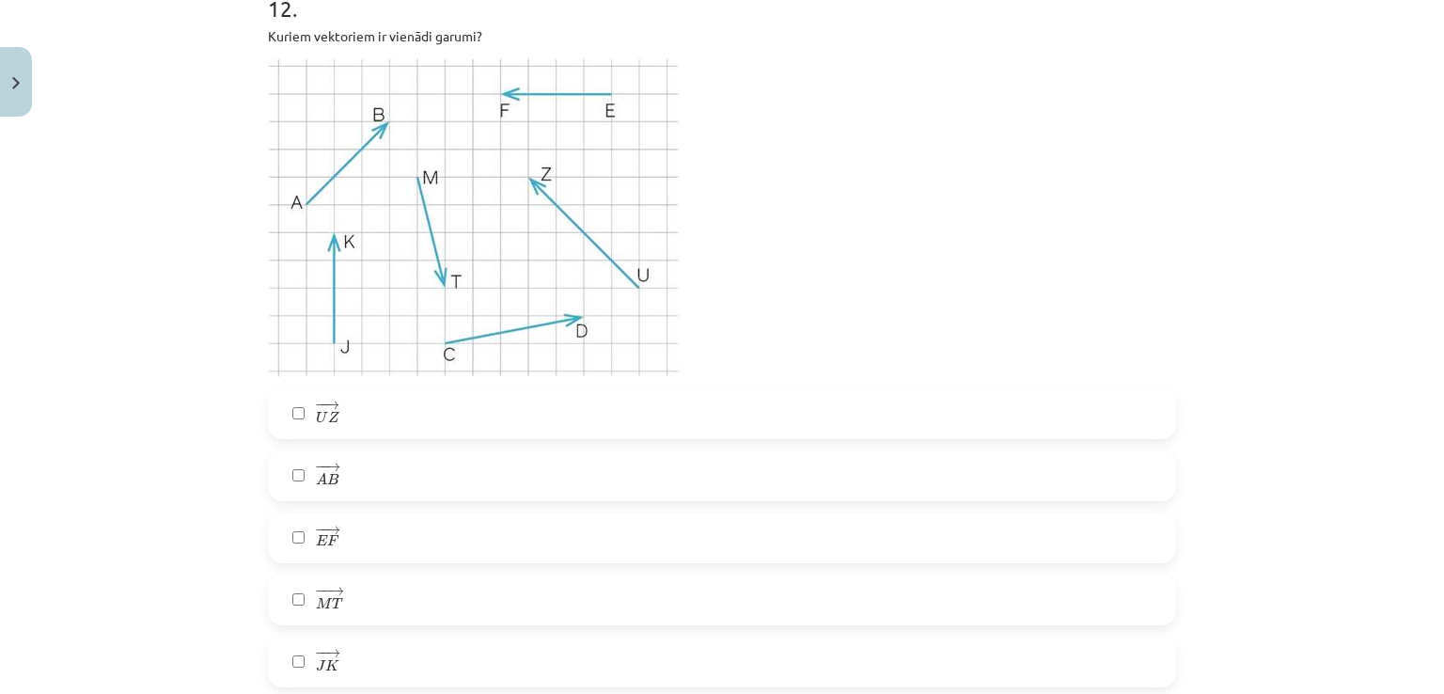
scroll to position [6386, 0]
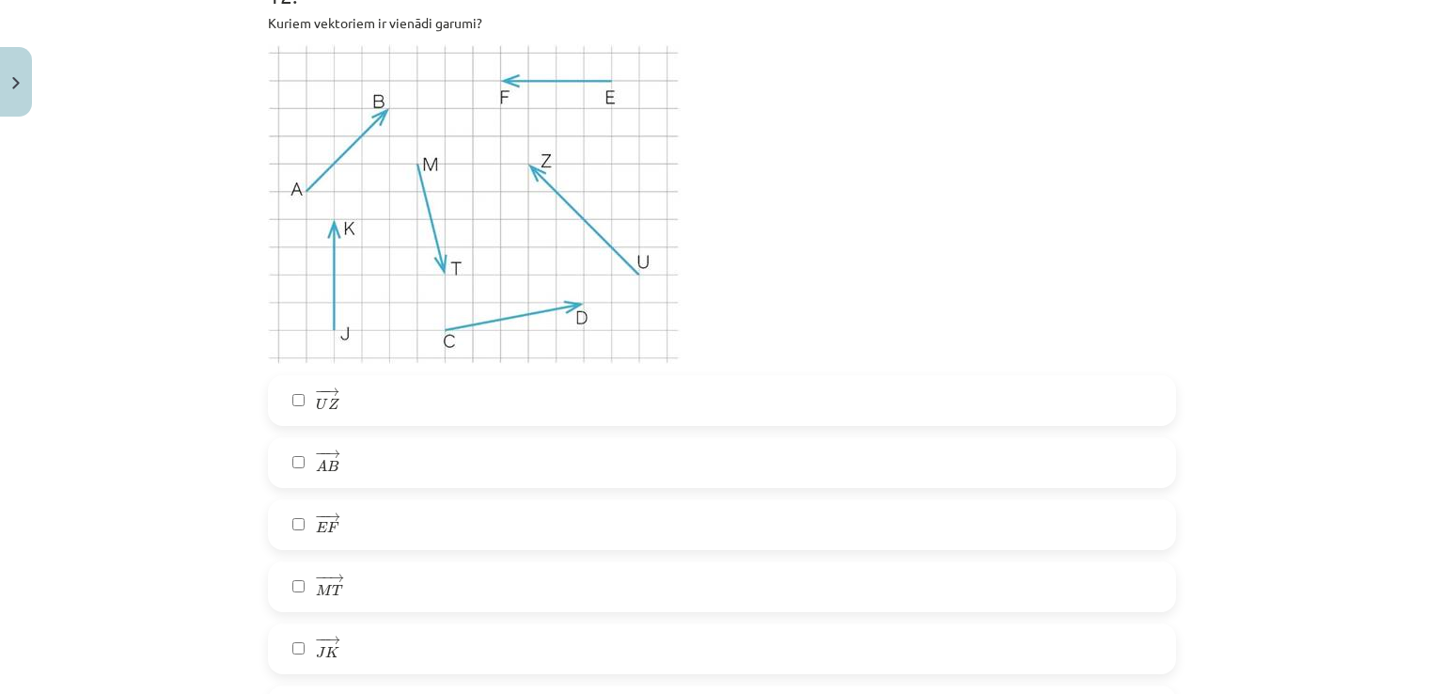
click at [343, 520] on label "− − → E F E F →" at bounding box center [722, 524] width 905 height 47
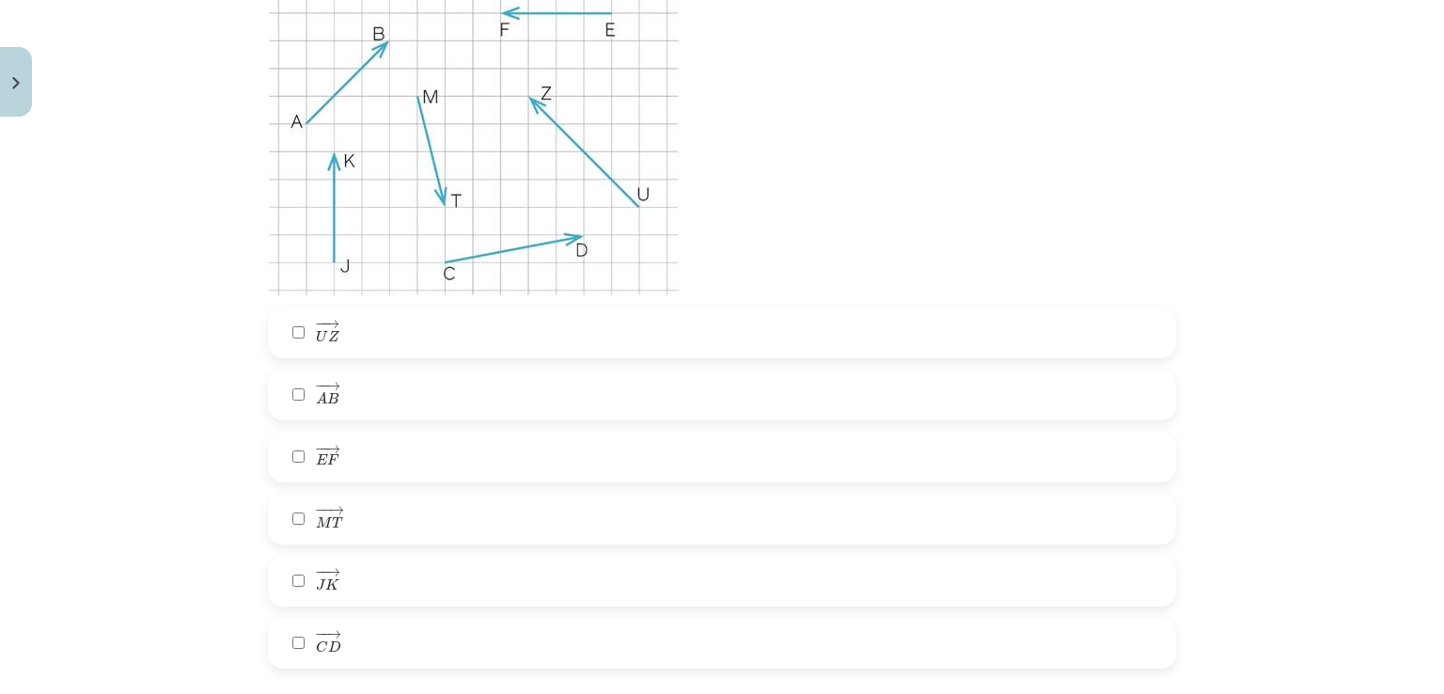
scroll to position [6454, 0]
click at [346, 577] on label "− − → J K J K →" at bounding box center [722, 581] width 905 height 47
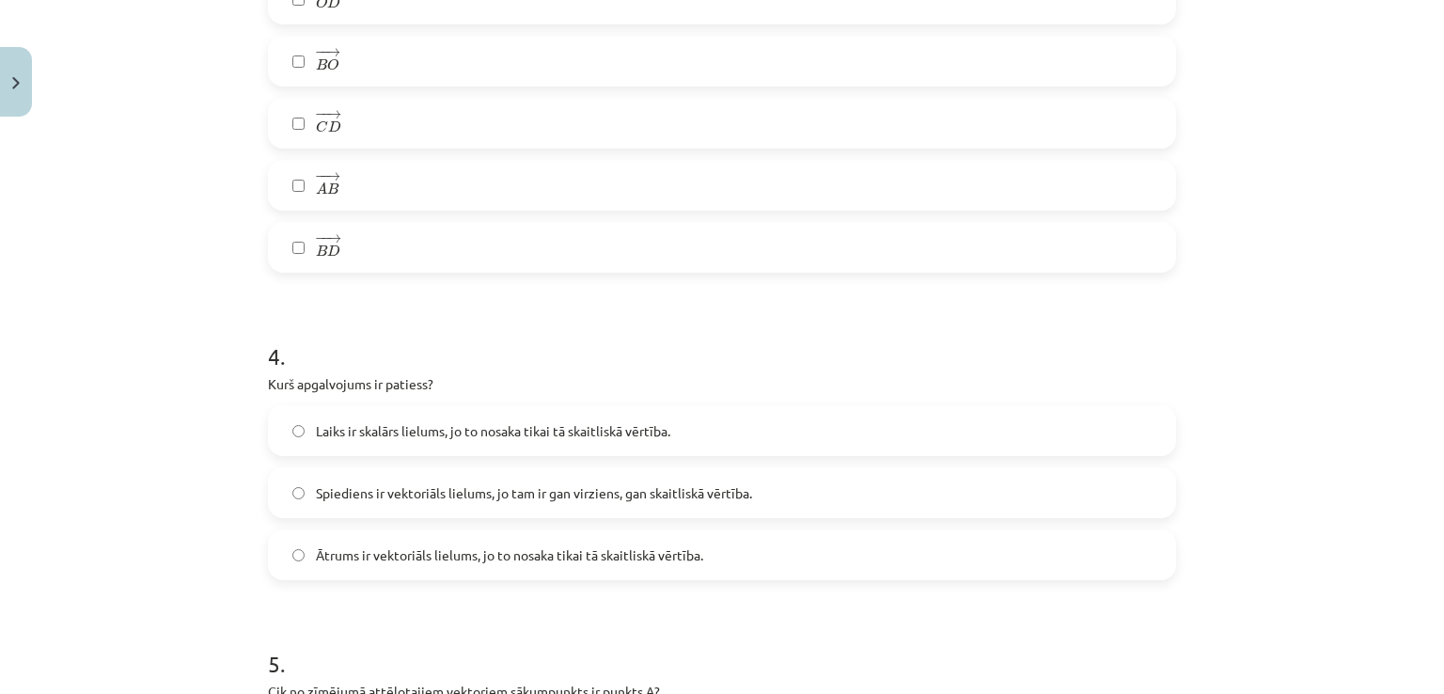
scroll to position [1896, 0]
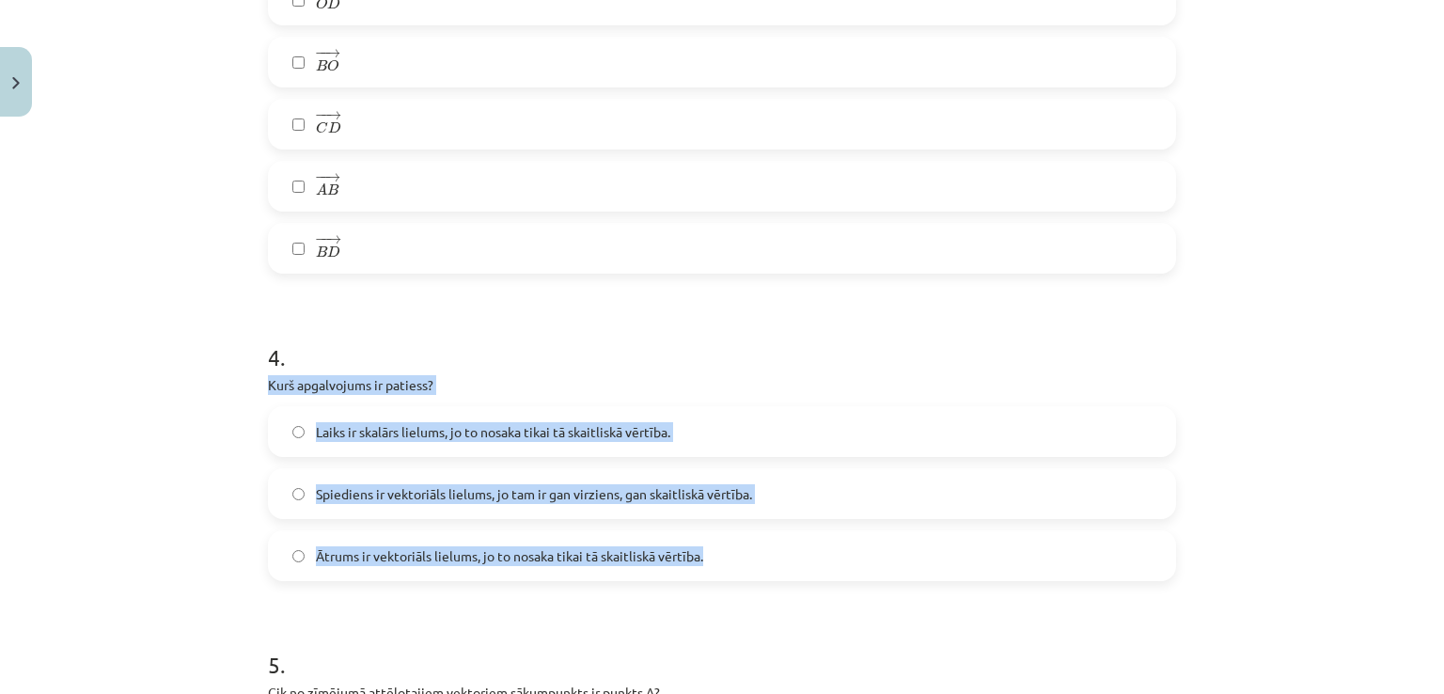
drag, startPoint x: 250, startPoint y: 371, endPoint x: 732, endPoint y: 576, distance: 523.3
copy div "Kurš apgalvojums ir patiess? Laiks ir skalārs lielums, jo to nosaka tikai tā sk…"
click at [327, 403] on div "4 . Kurš apgalvojums ir patiess? Laiks ir skalārs lielums, jo to nosaka tikai t…" at bounding box center [722, 446] width 908 height 270
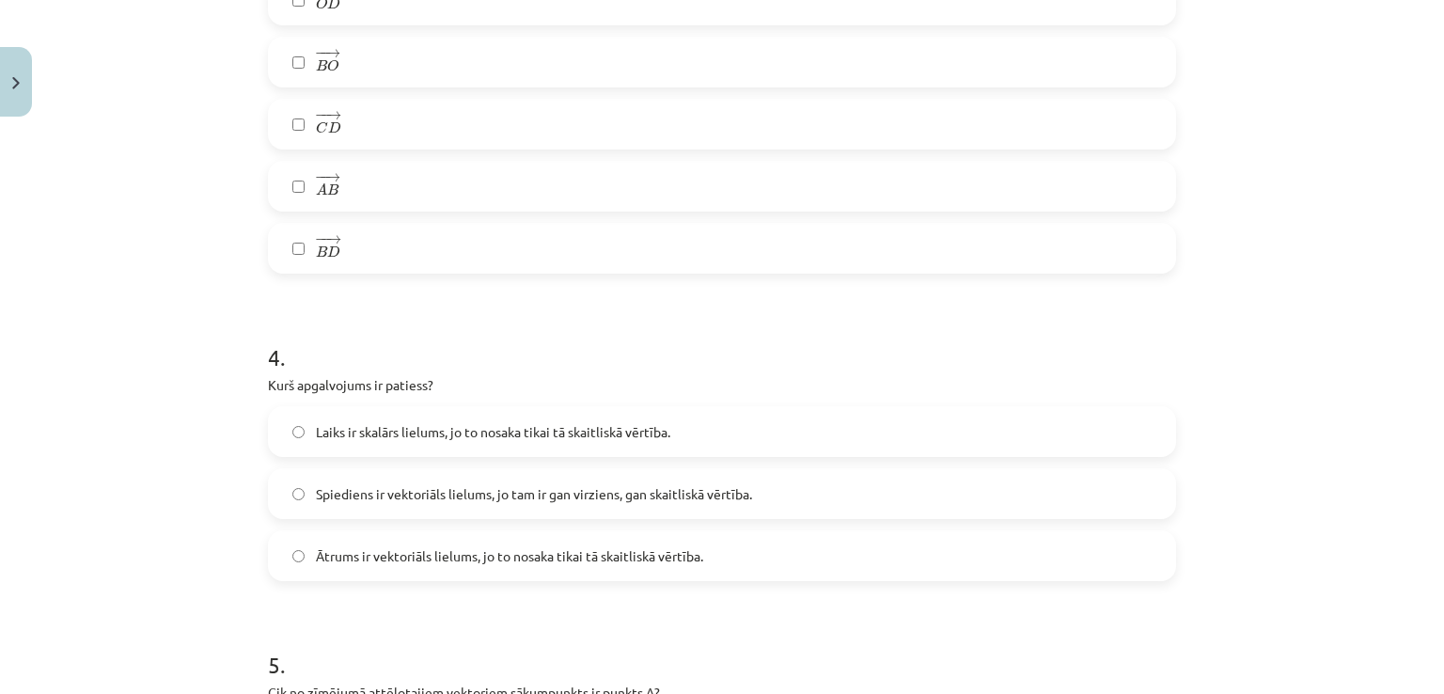
click at [334, 418] on label "Laiks ir skalārs lielums, jo to nosaka tikai tā skaitliskā vērtība." at bounding box center [722, 431] width 905 height 47
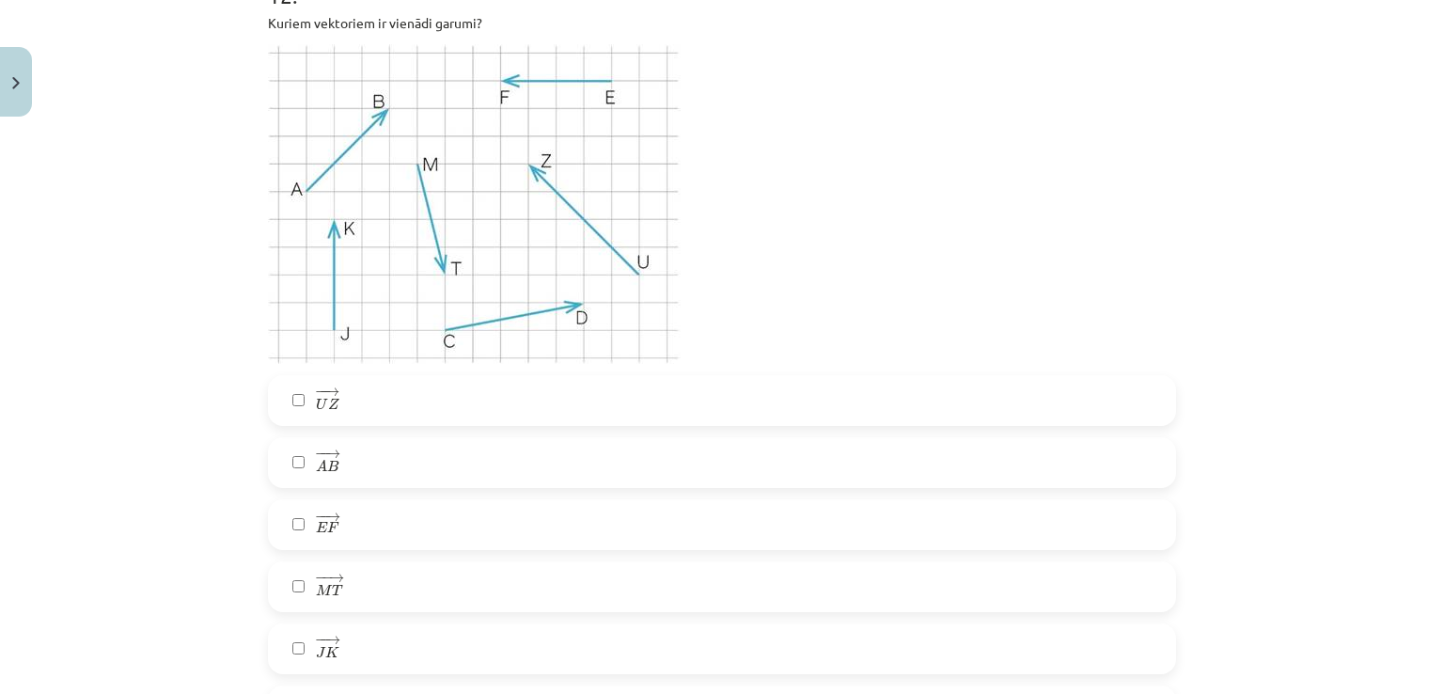
scroll to position [6647, 0]
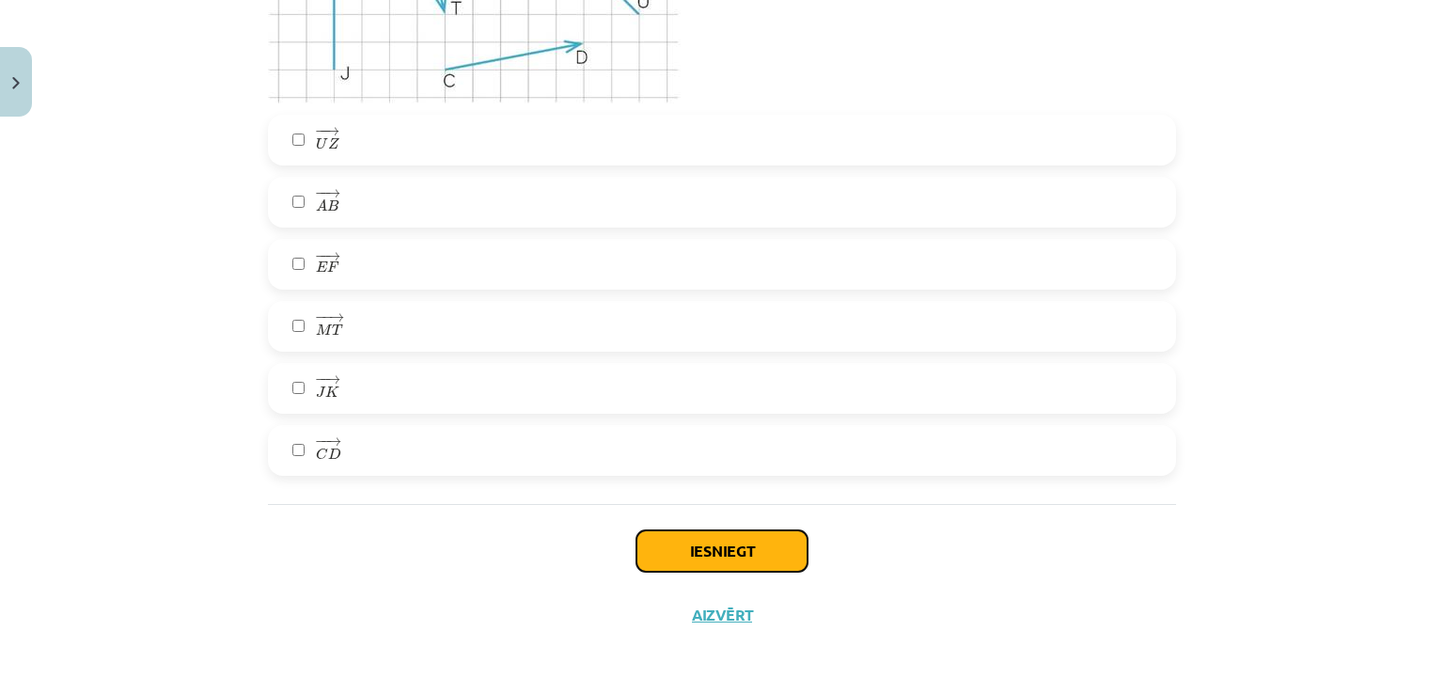
click at [723, 558] on button "Iesniegt" at bounding box center [722, 550] width 171 height 41
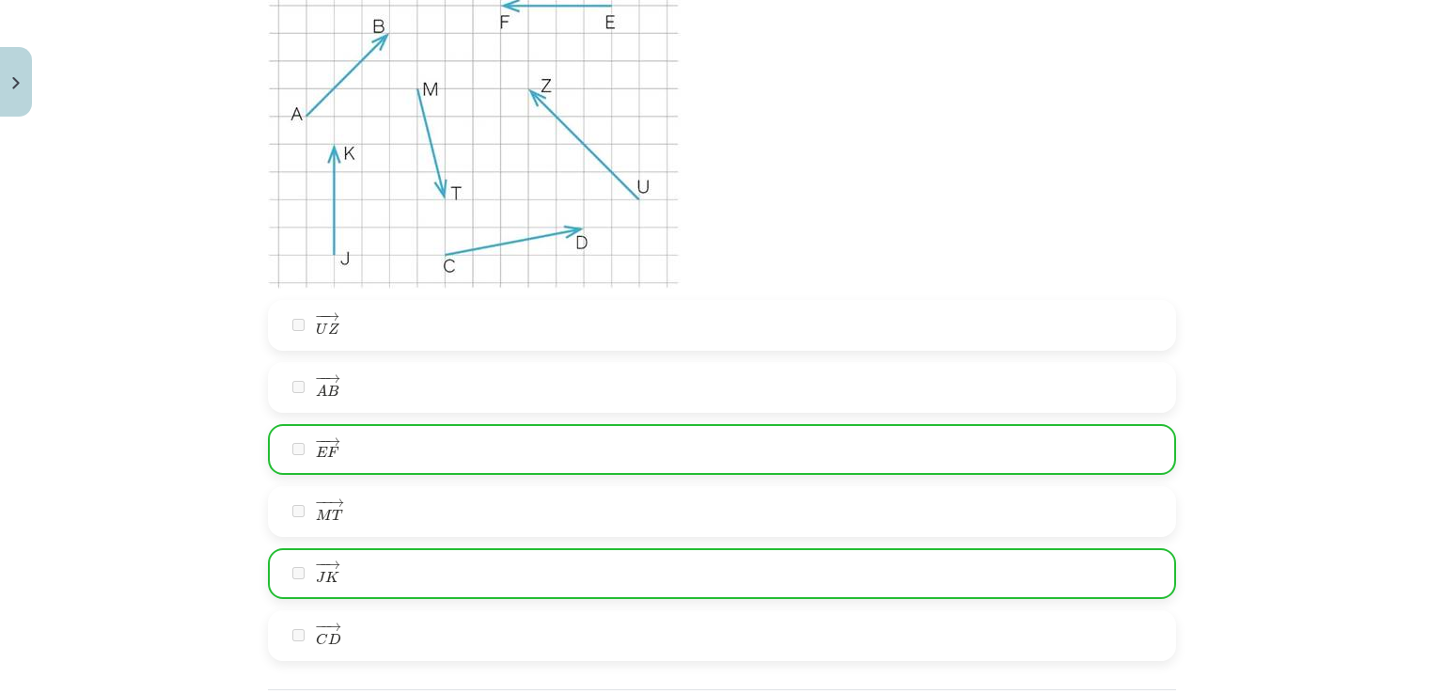
scroll to position [6706, 0]
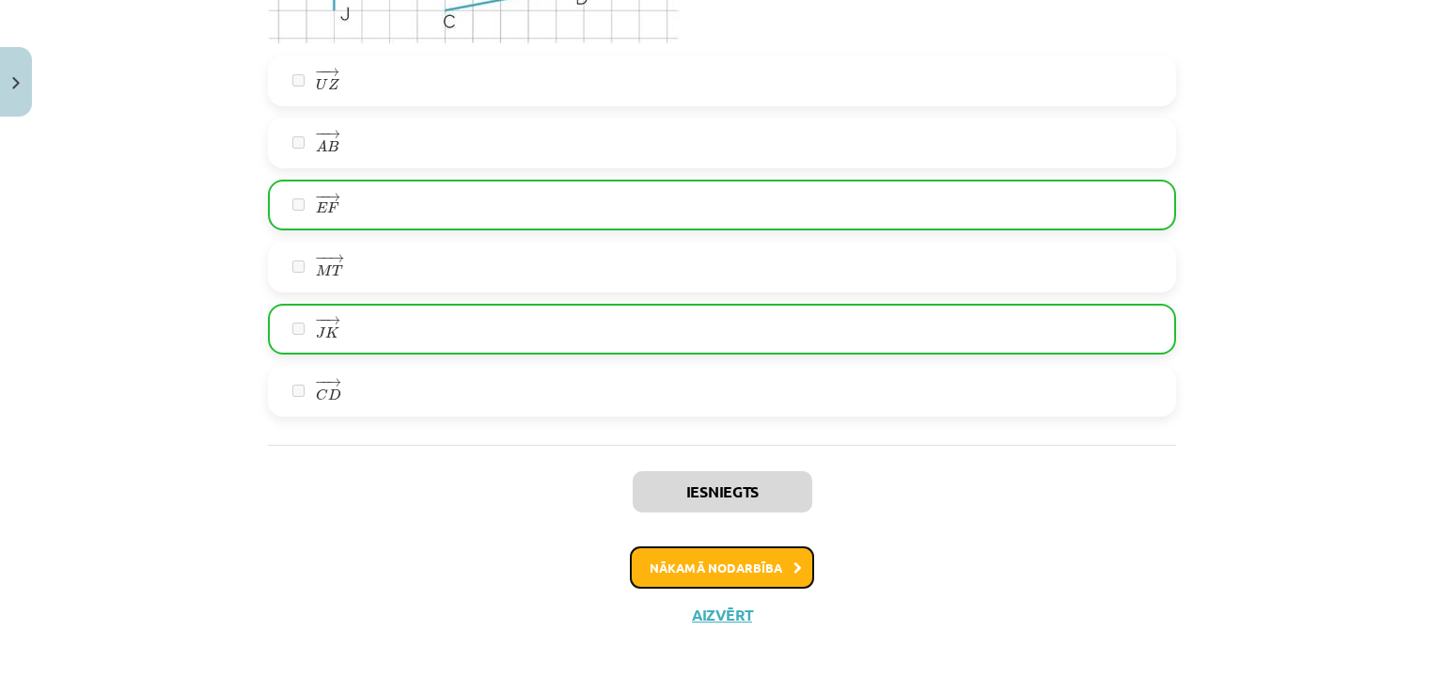
click at [766, 565] on button "Nākamā nodarbība" at bounding box center [722, 567] width 184 height 43
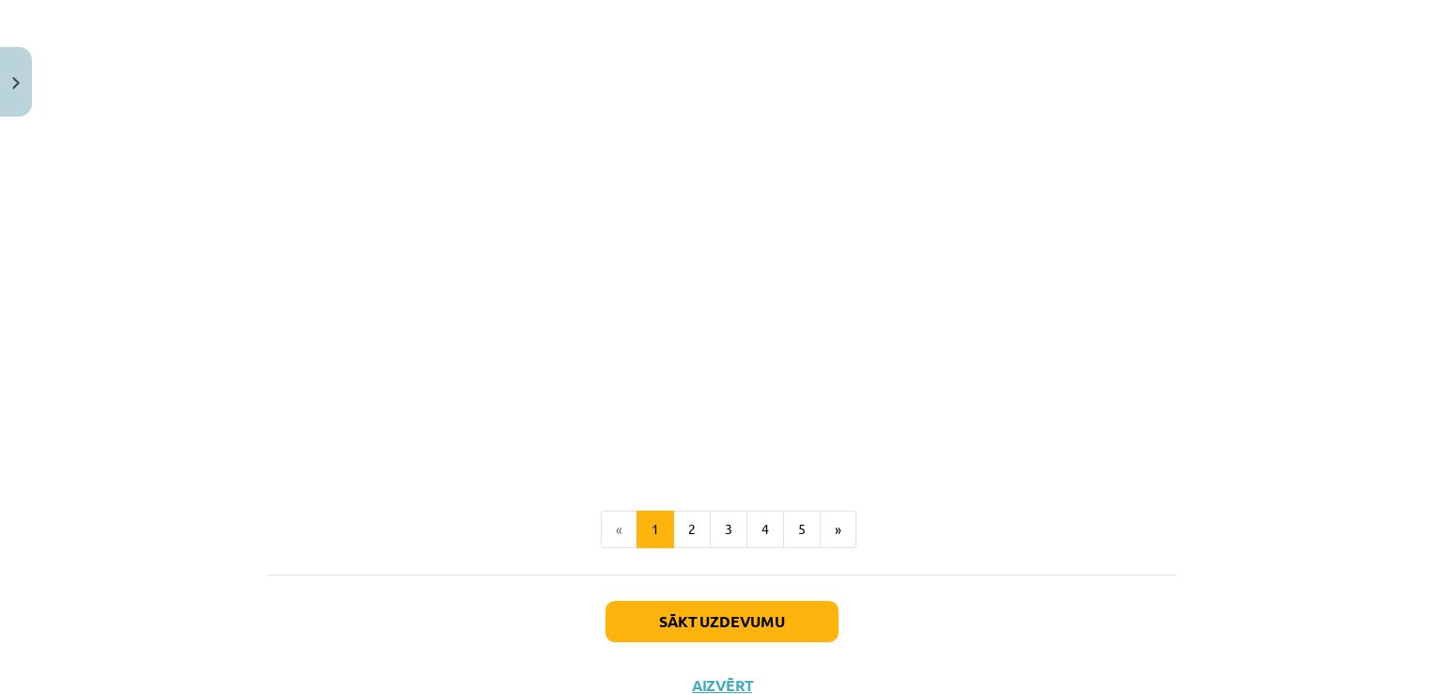
scroll to position [2879, 0]
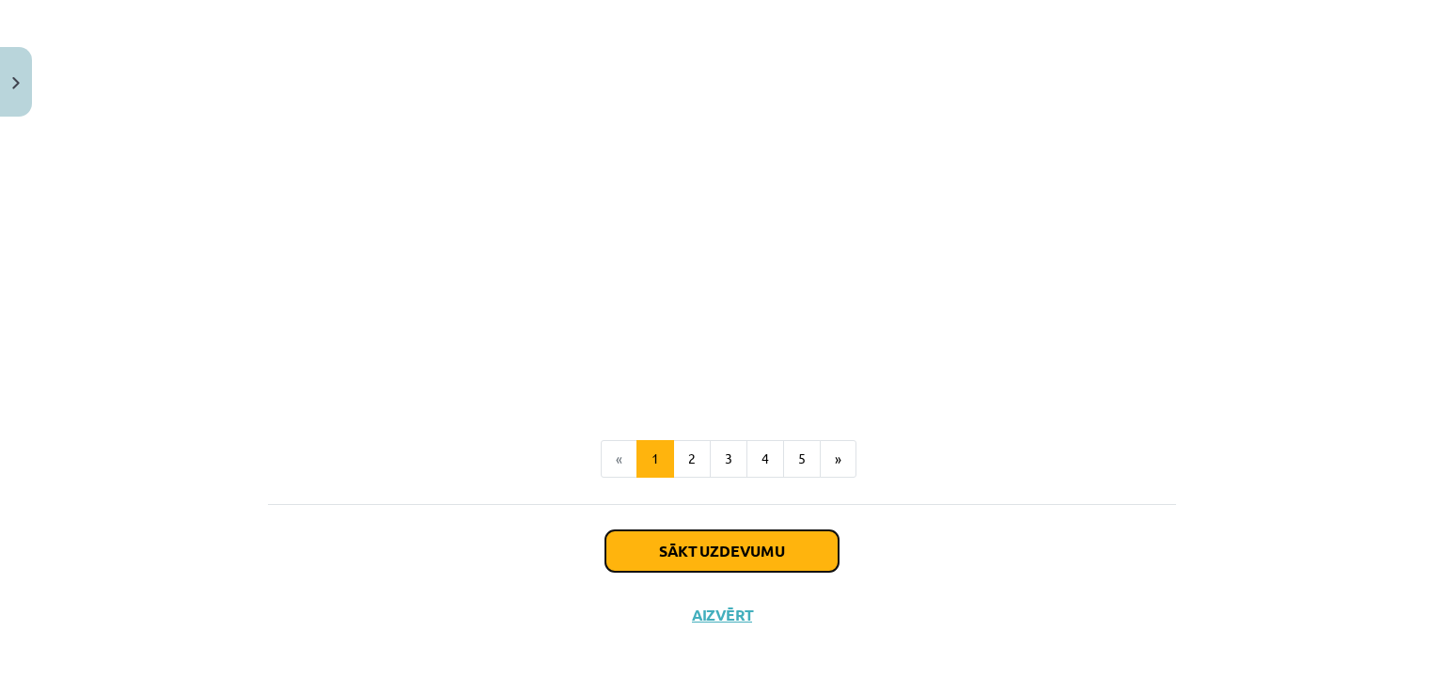
click at [722, 565] on button "Sākt uzdevumu" at bounding box center [722, 550] width 233 height 41
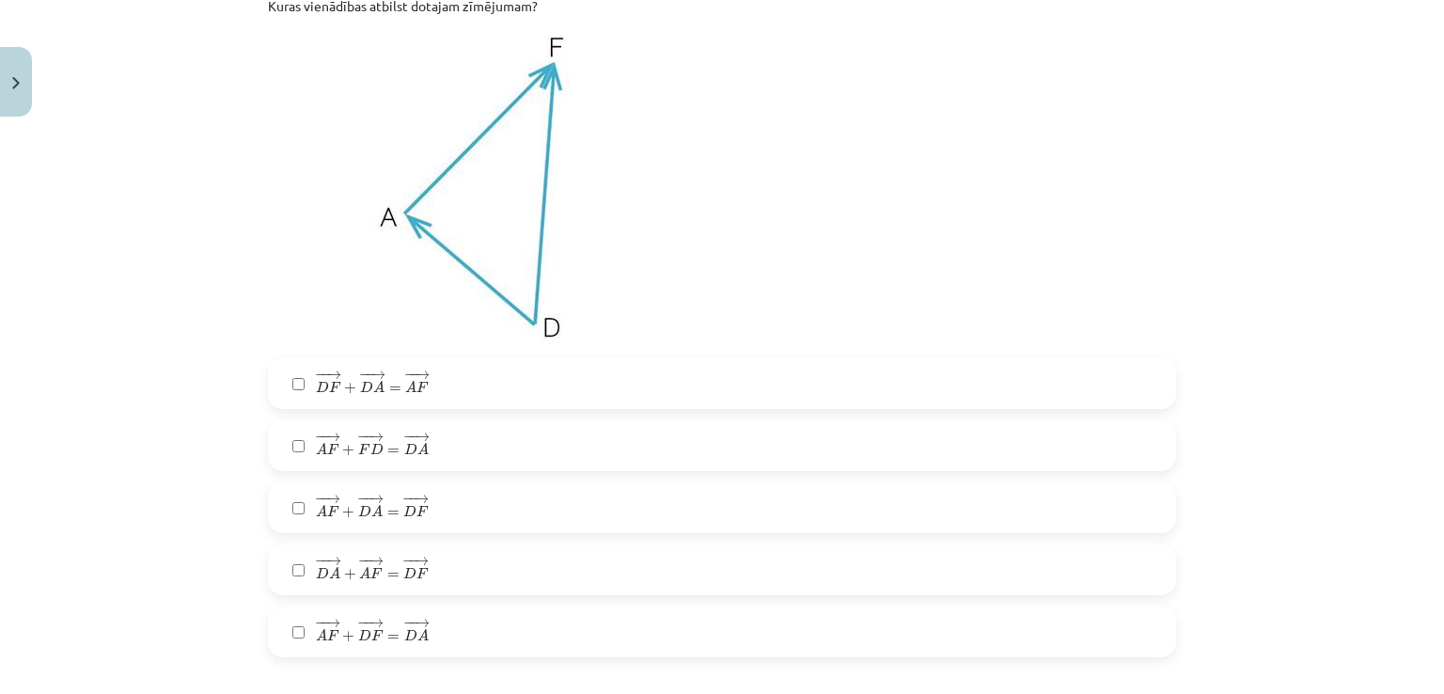
scroll to position [457, 0]
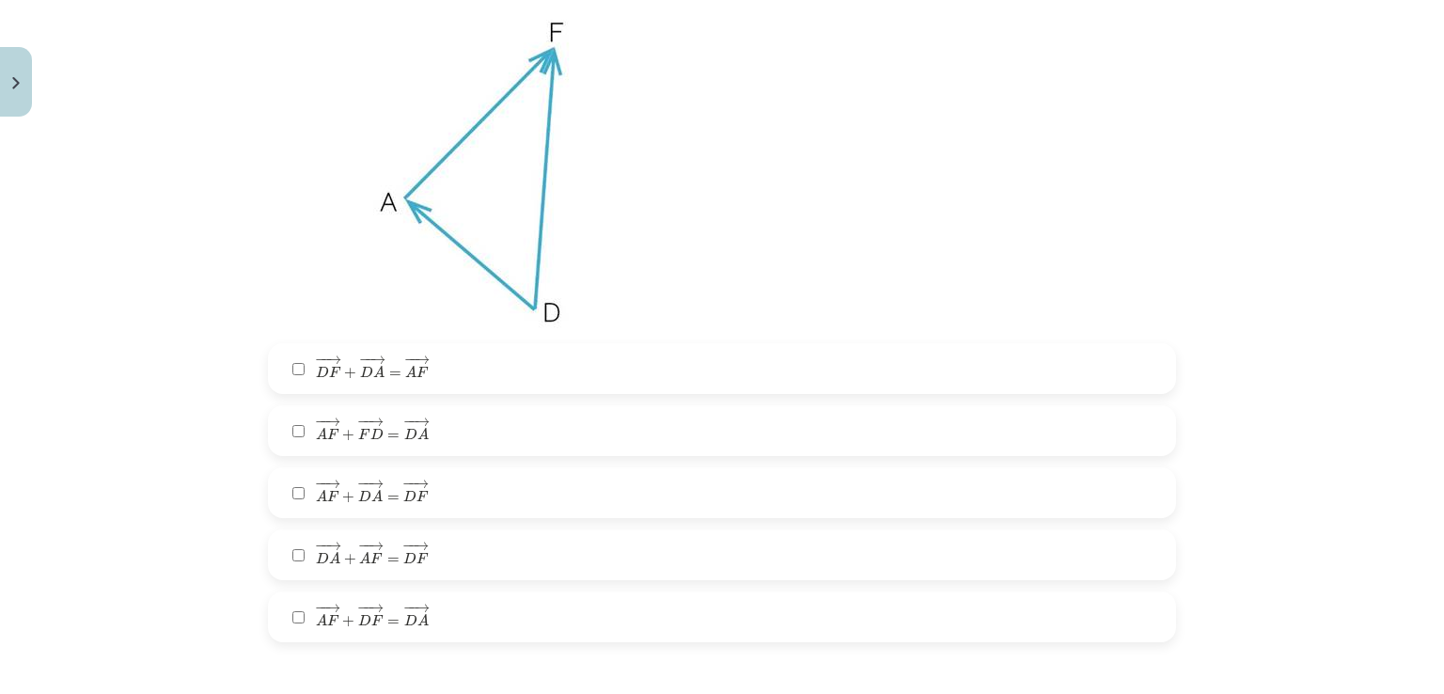
click at [664, 557] on label "− − → D A + − − → A F = − − → D F D A → + A F → = D F →" at bounding box center [722, 554] width 905 height 47
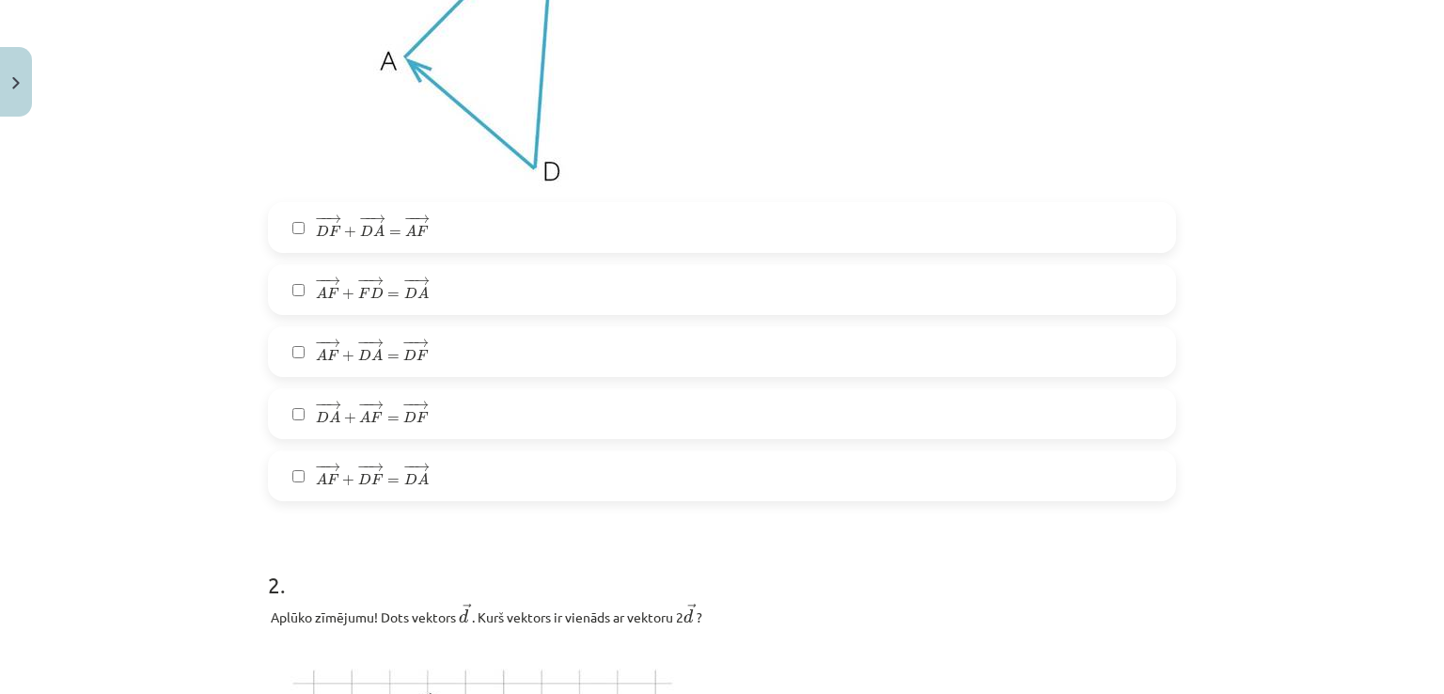
scroll to position [602, 0]
click at [645, 355] on label "− − → A F + − − → D A = − − → D F A F → + D A → = D F →" at bounding box center [722, 347] width 905 height 47
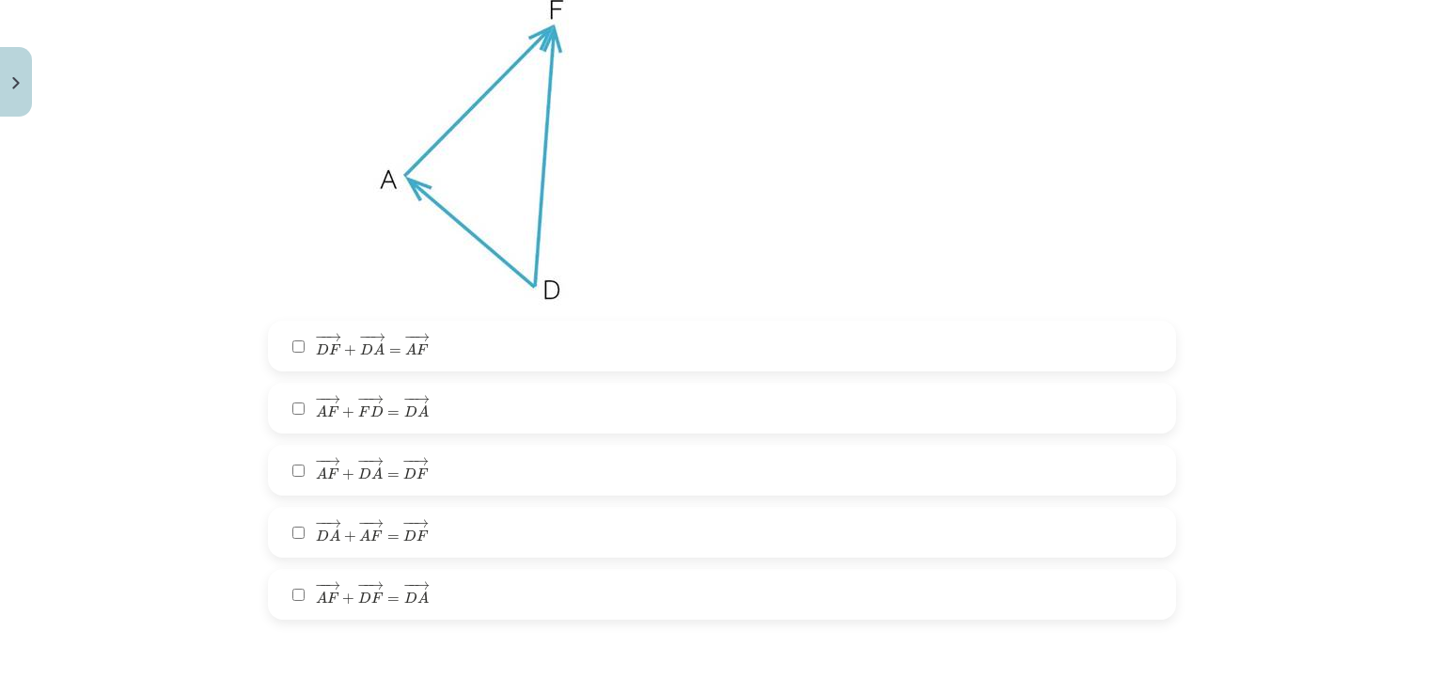
scroll to position [478, 0]
click at [467, 348] on label "− − → D F + − − → D A = − − → A F D F → + D A → = A F →" at bounding box center [722, 347] width 905 height 47
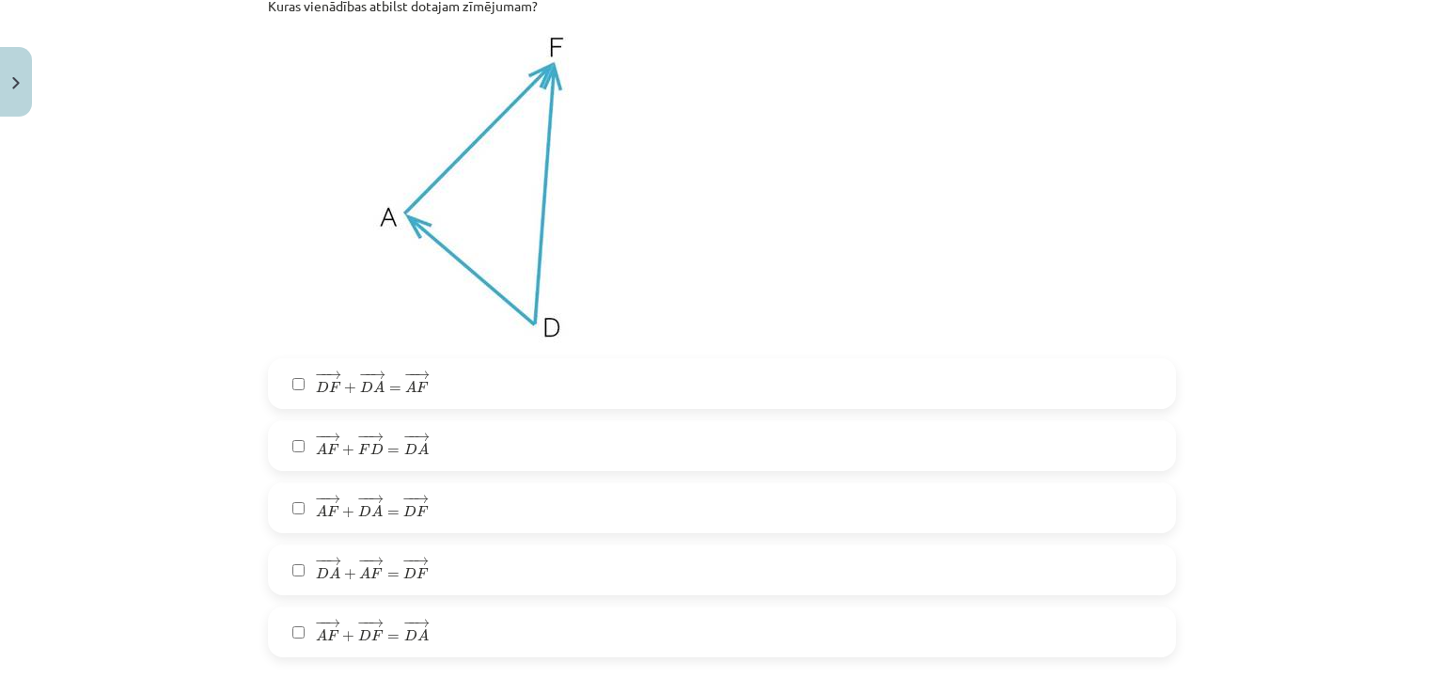
scroll to position [443, 0]
click at [580, 395] on label "− − → D F + − − → D A = − − → A F D F → + D A → = A F →" at bounding box center [722, 382] width 905 height 47
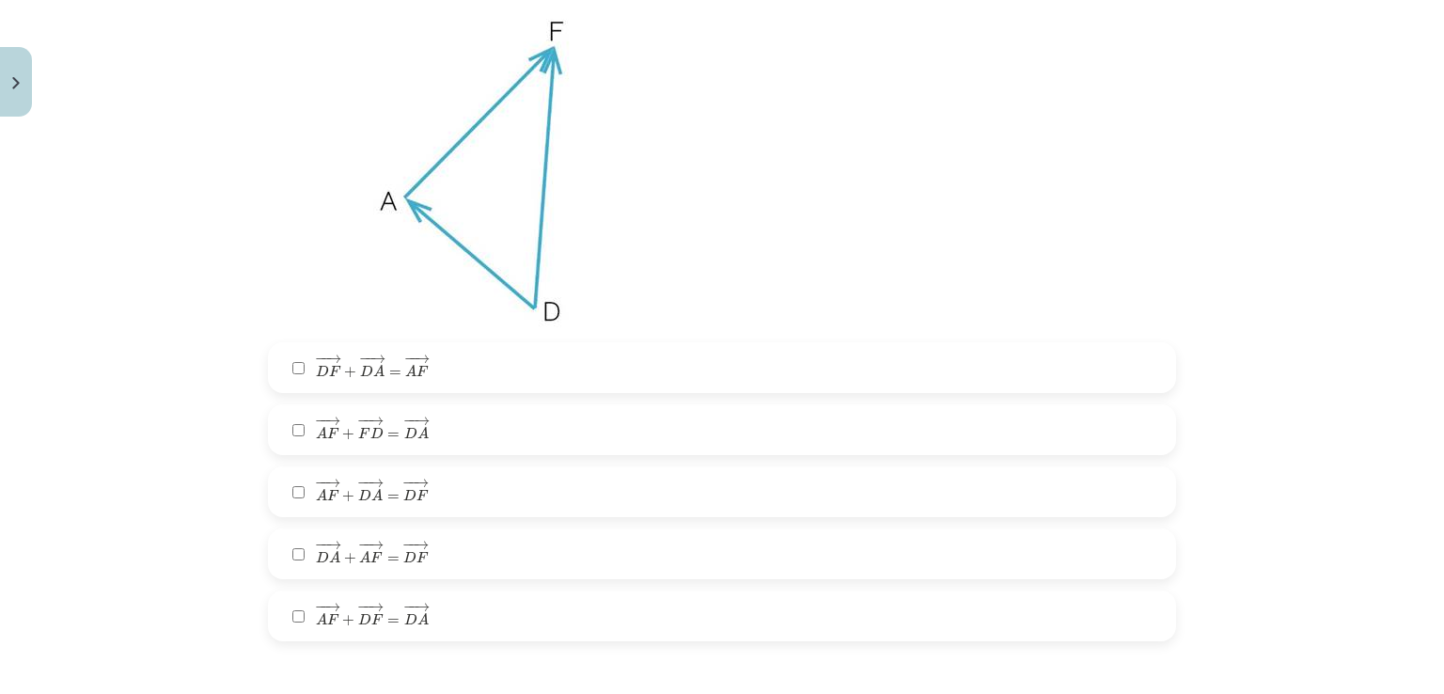
click at [433, 481] on label "− − → A F + − − → D A = − − → D F A F → + D A → = D F →" at bounding box center [722, 491] width 905 height 47
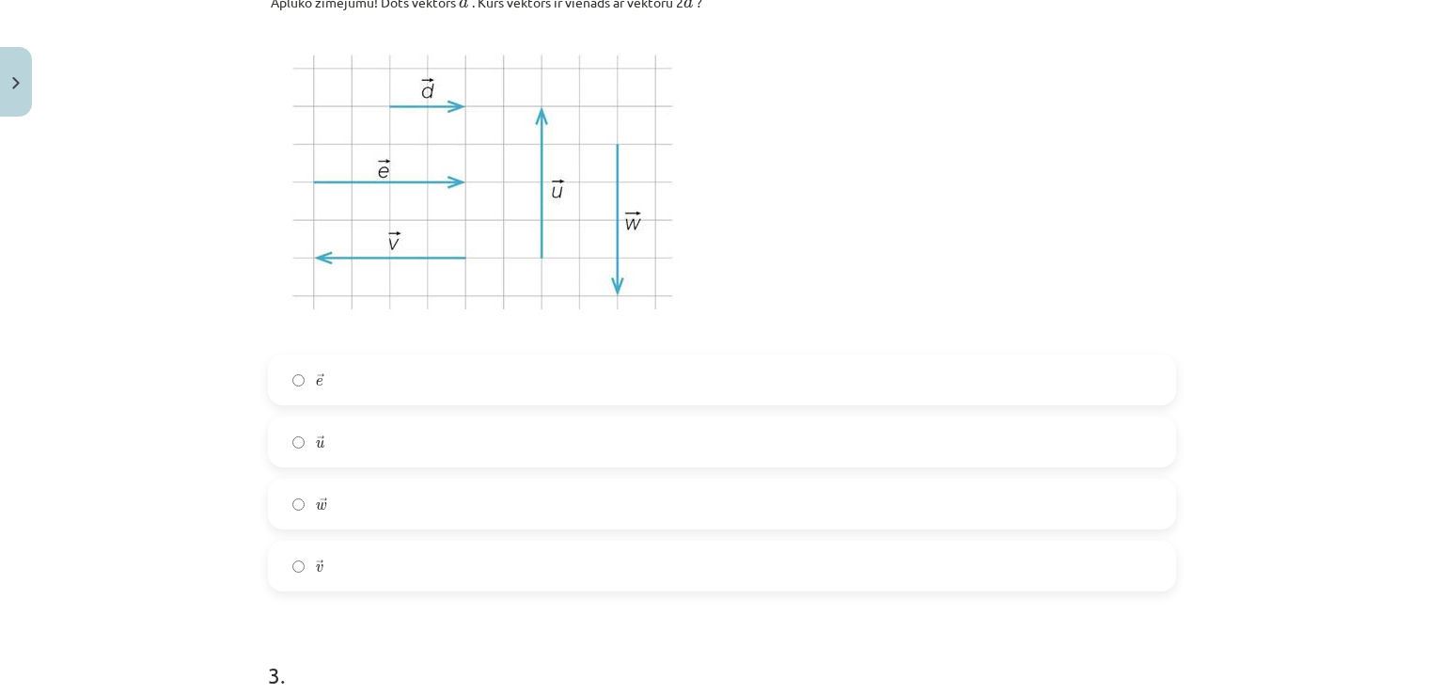
scroll to position [1215, 0]
click at [421, 364] on label "→ e e →" at bounding box center [722, 378] width 905 height 47
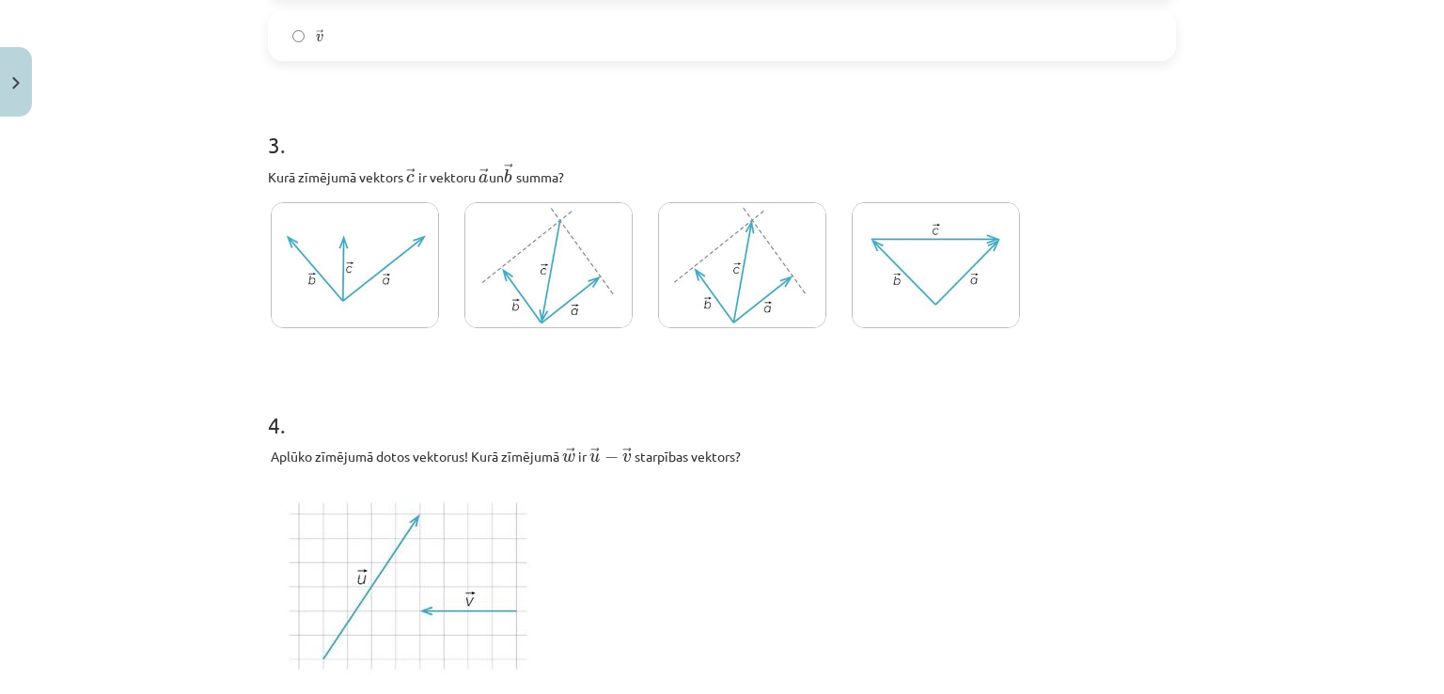
scroll to position [1744, 0]
click at [725, 268] on img at bounding box center [742, 264] width 168 height 127
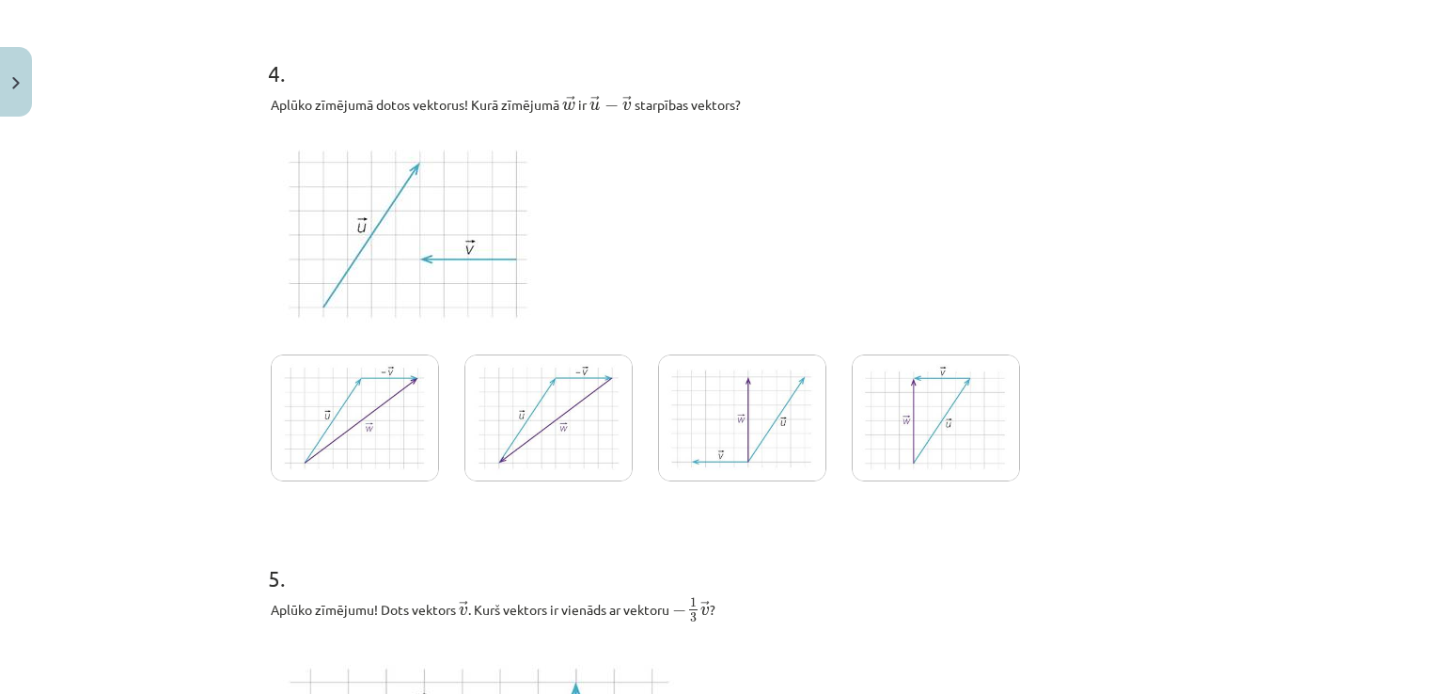
scroll to position [2095, 0]
click at [354, 435] on img at bounding box center [355, 418] width 168 height 127
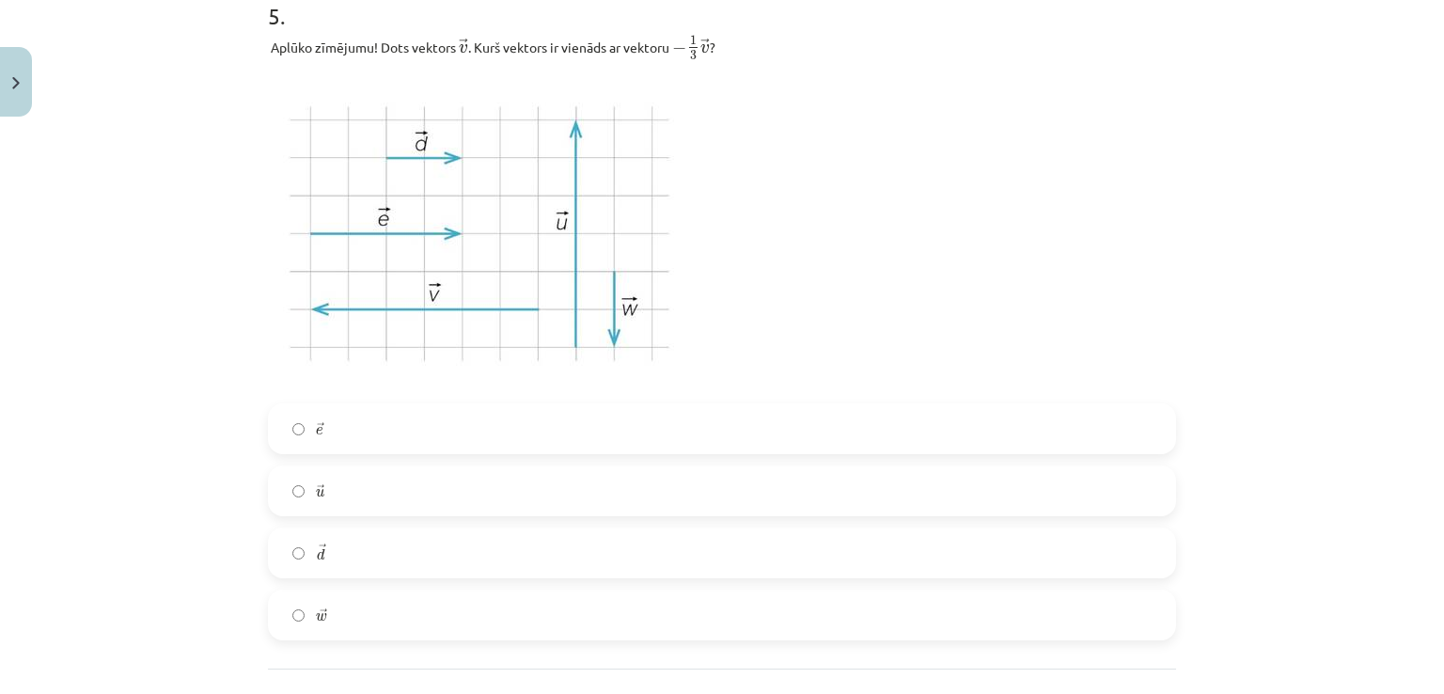
scroll to position [2651, 0]
click at [341, 559] on label "→ d d →" at bounding box center [722, 559] width 905 height 47
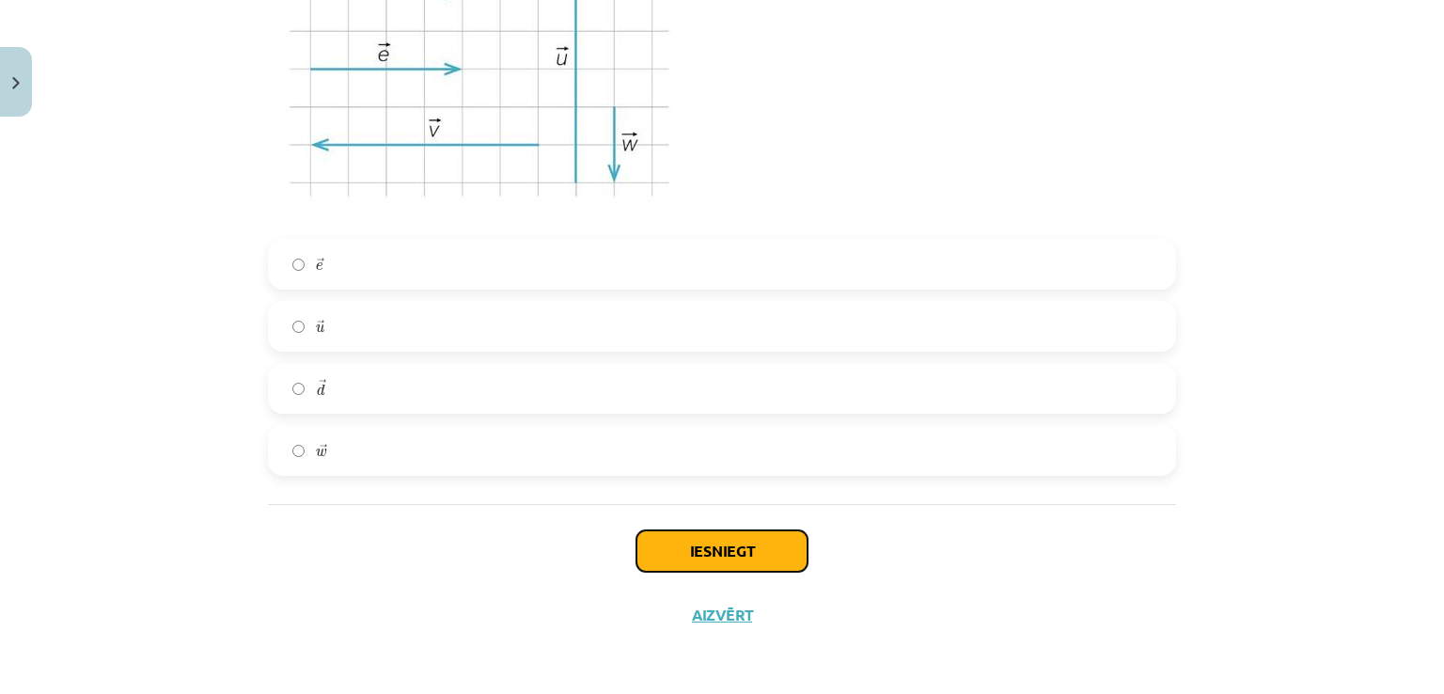
click at [654, 555] on button "Iesniegt" at bounding box center [722, 550] width 171 height 41
click at [710, 546] on button "Iesniegt" at bounding box center [722, 550] width 171 height 41
click at [722, 561] on button "Iesniegt" at bounding box center [722, 550] width 171 height 41
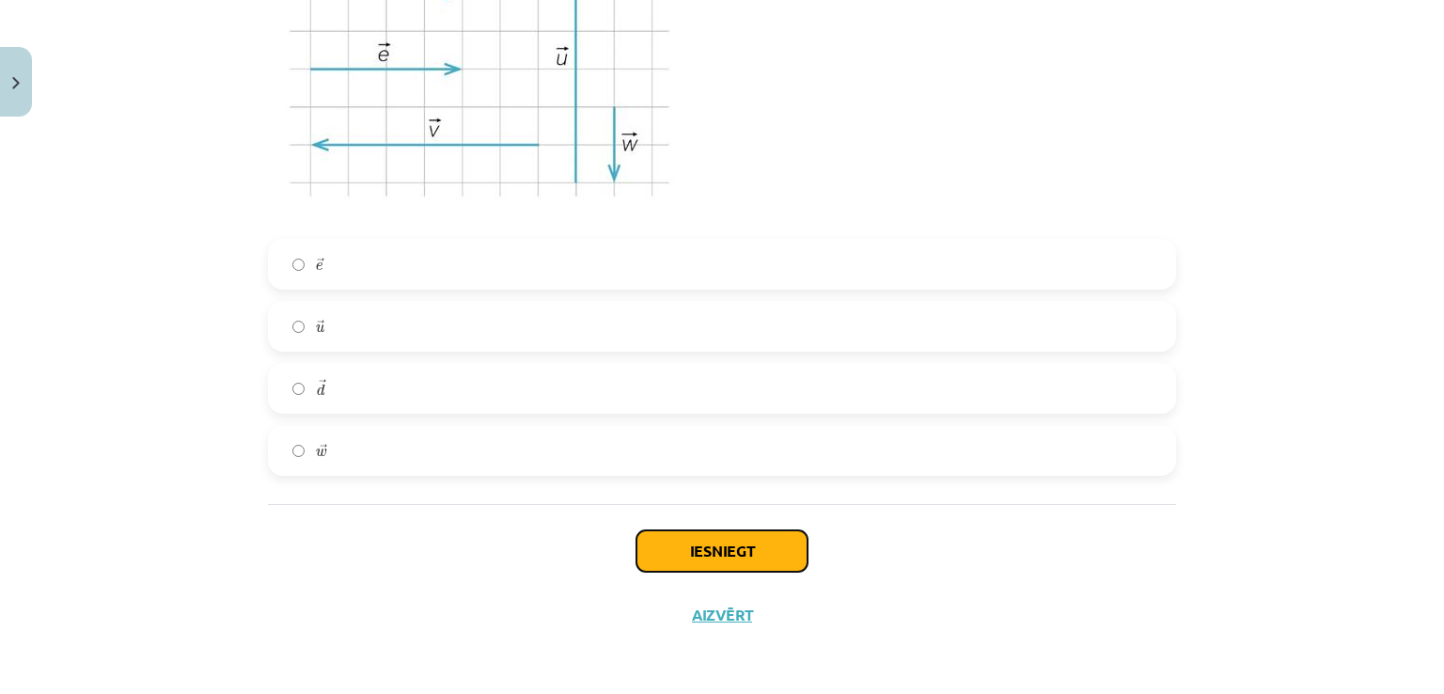
click at [722, 561] on button "Iesniegt" at bounding box center [722, 550] width 171 height 41
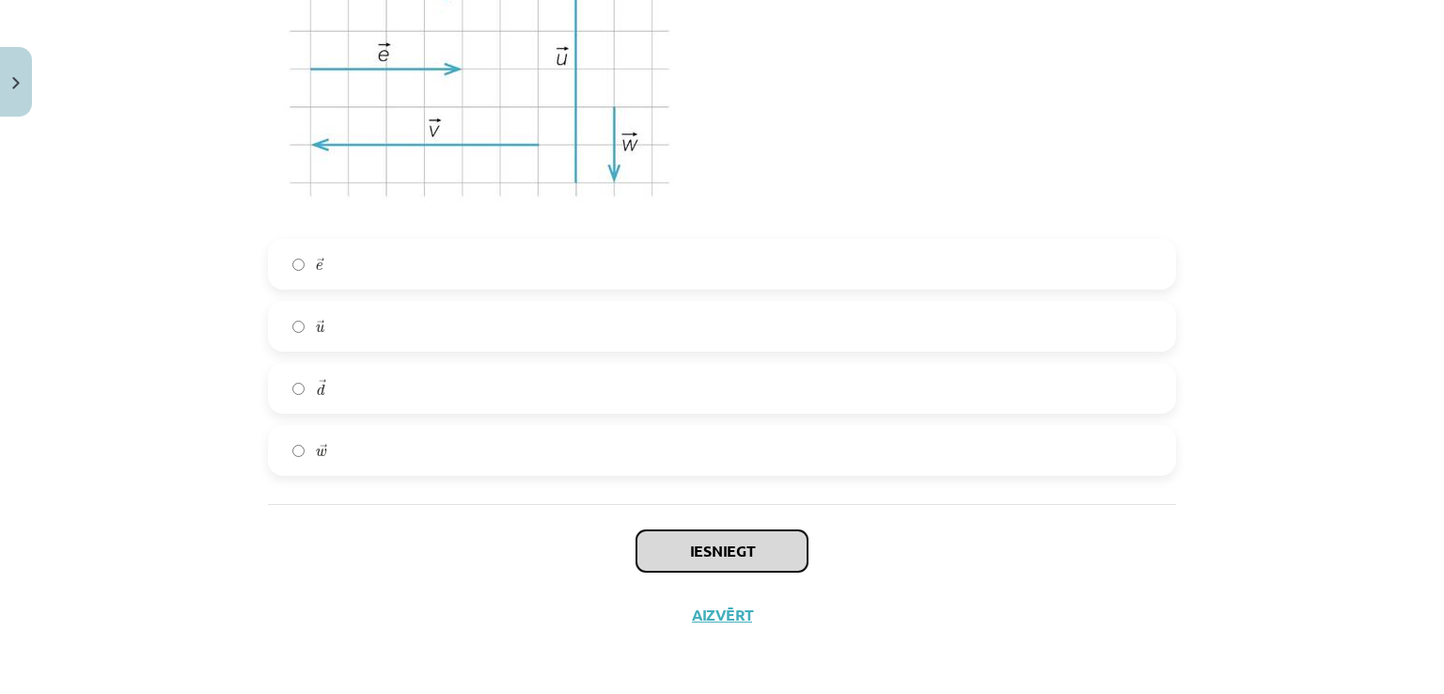
click at [722, 561] on button "Iesniegt" at bounding box center [722, 550] width 171 height 41
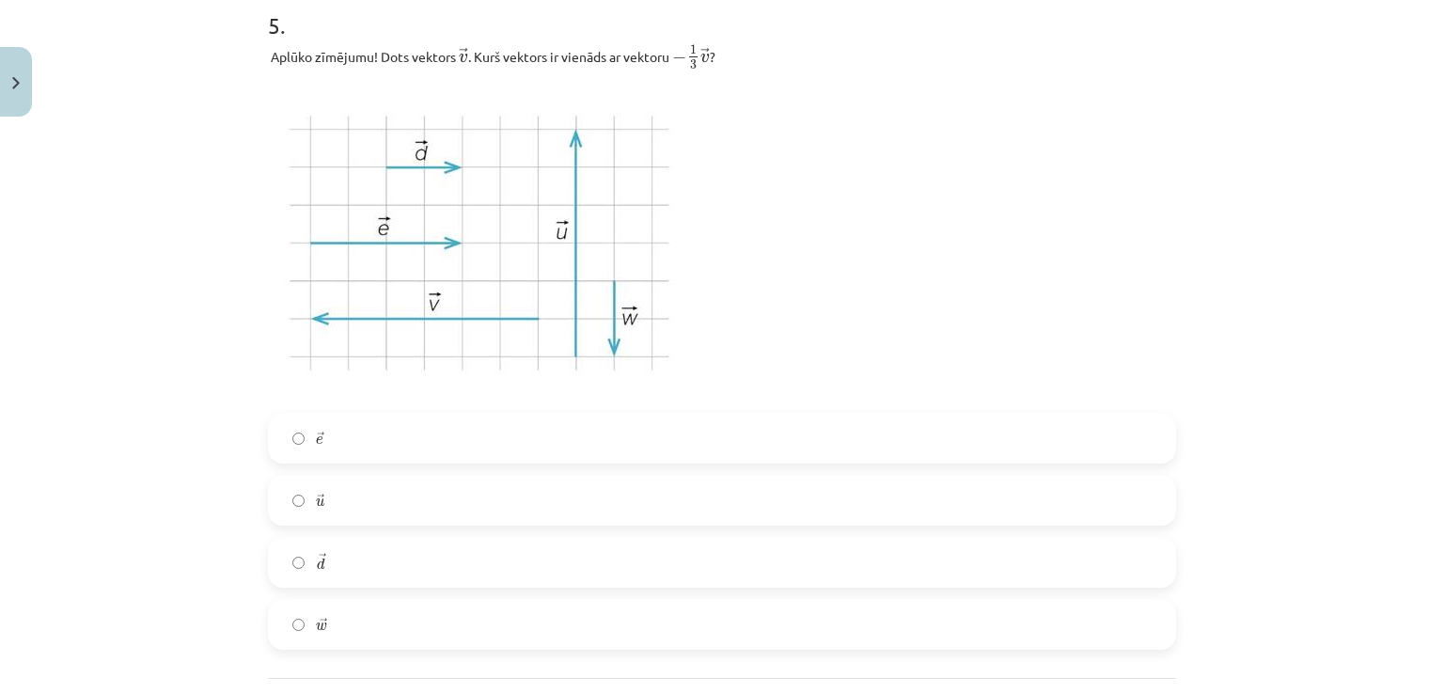
scroll to position [2648, 0]
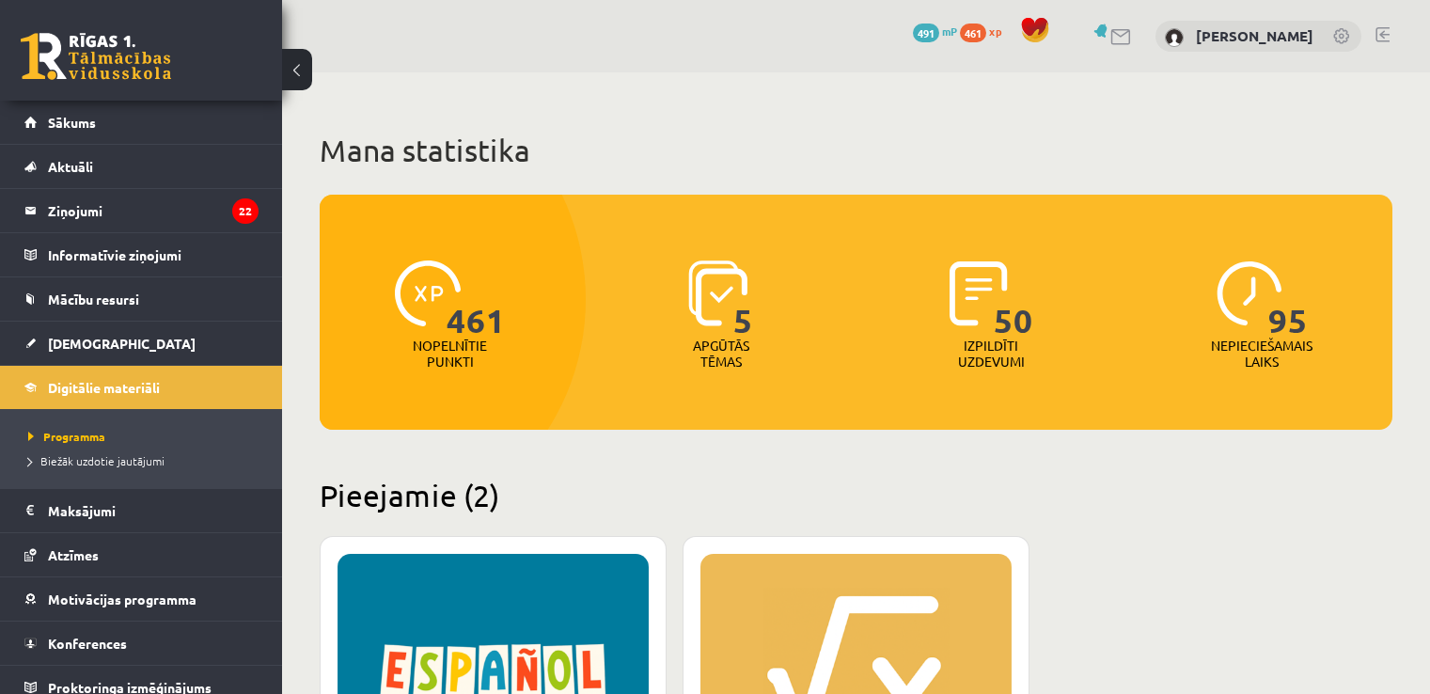
scroll to position [402, 0]
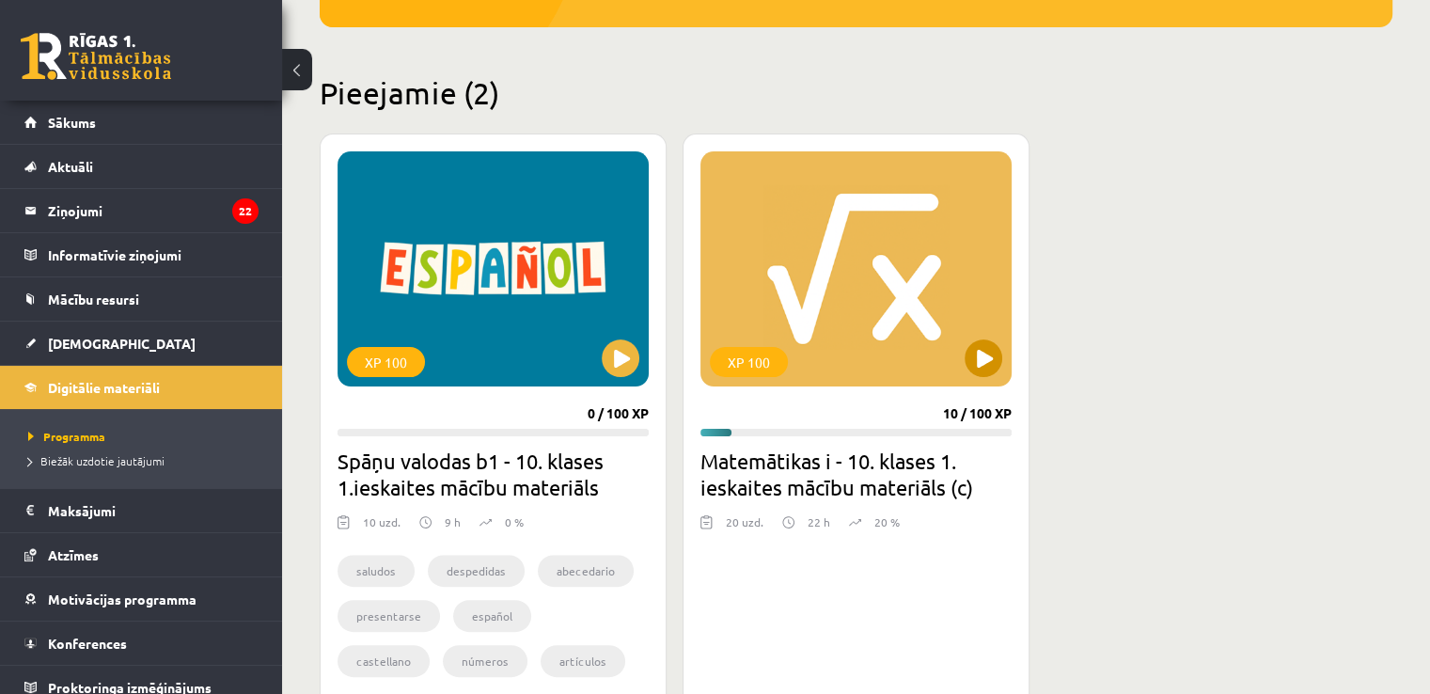
click at [997, 371] on div "XP 100" at bounding box center [856, 268] width 311 height 235
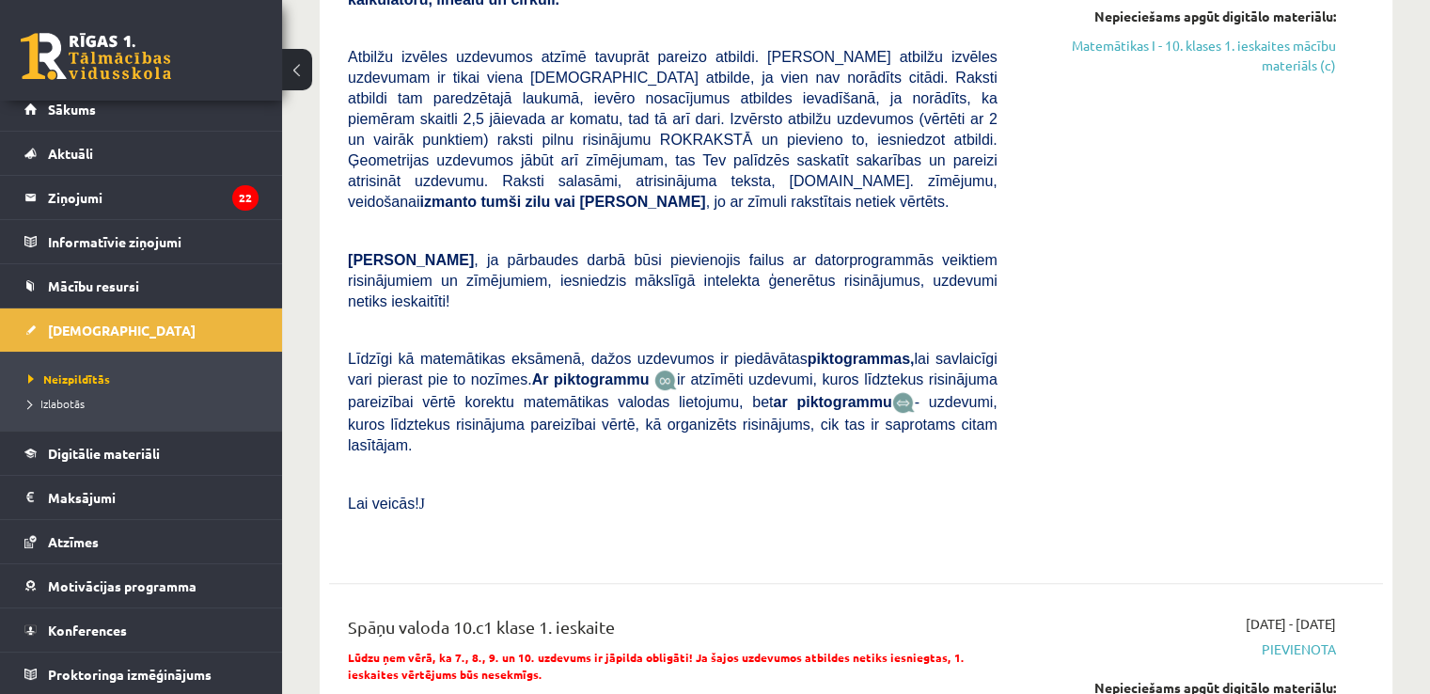
scroll to position [12, 0]
click at [87, 60] on link at bounding box center [96, 56] width 150 height 47
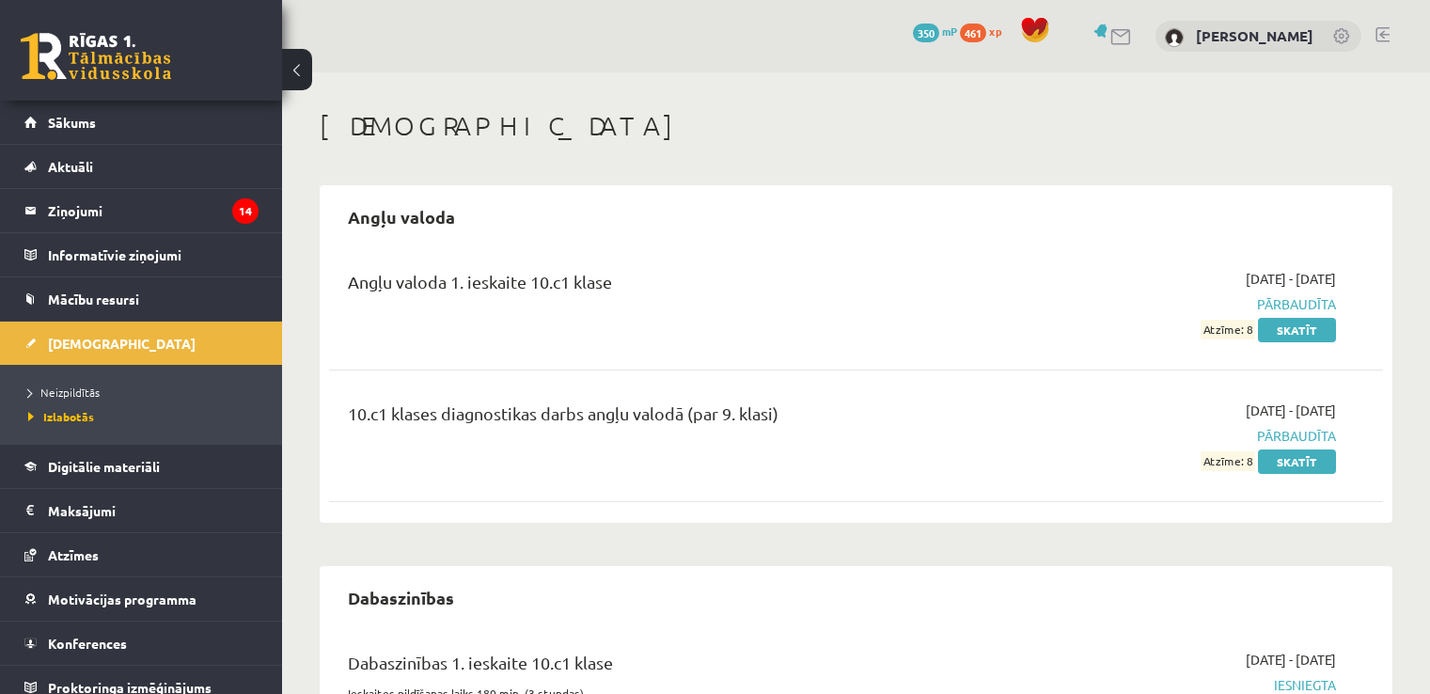
scroll to position [1542, 0]
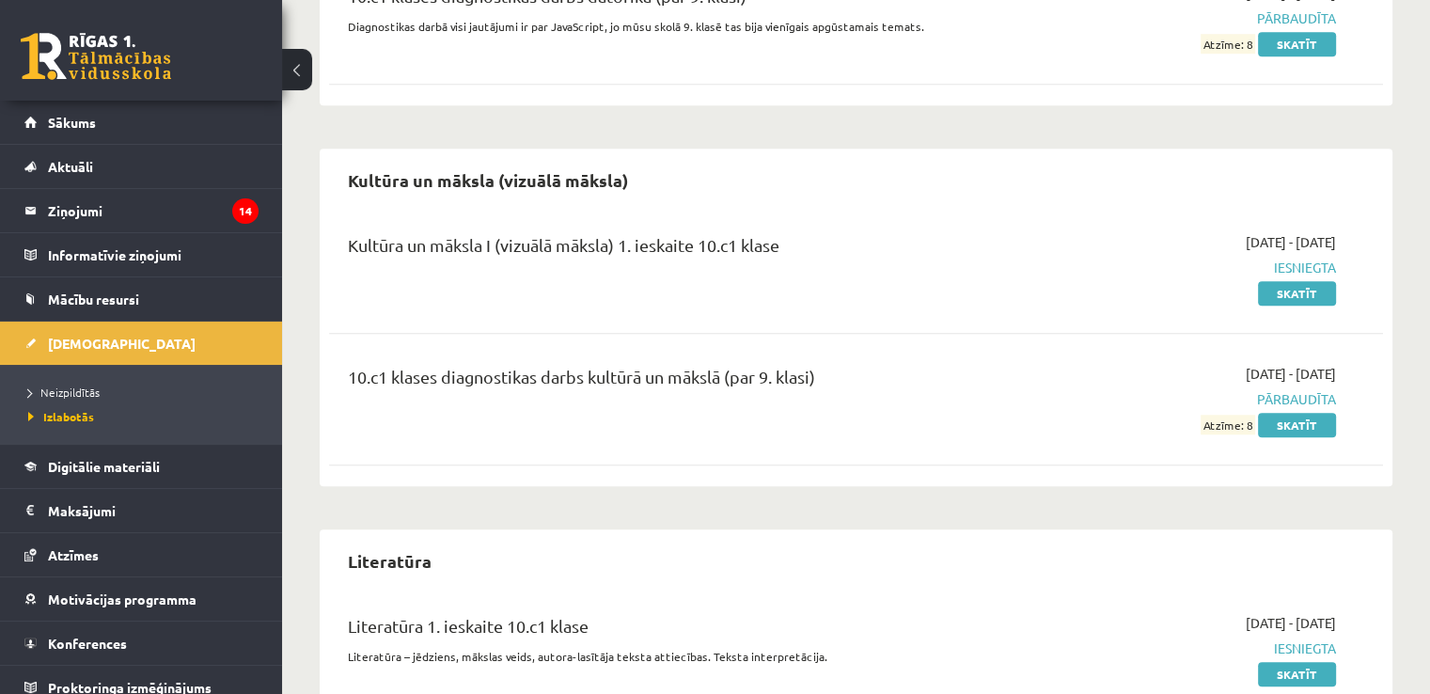
scroll to position [1514, 0]
click at [119, 72] on link at bounding box center [96, 56] width 150 height 47
